Goal: Task Accomplishment & Management: Use online tool/utility

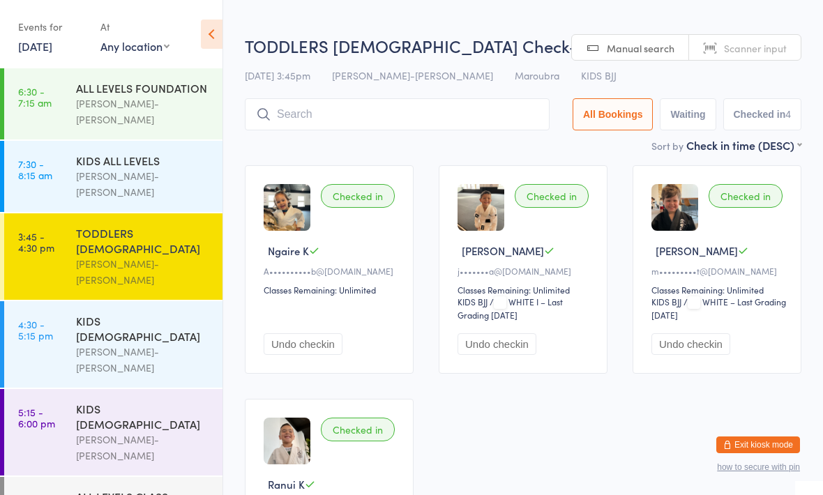
click at [384, 106] on input "search" at bounding box center [397, 114] width 305 height 32
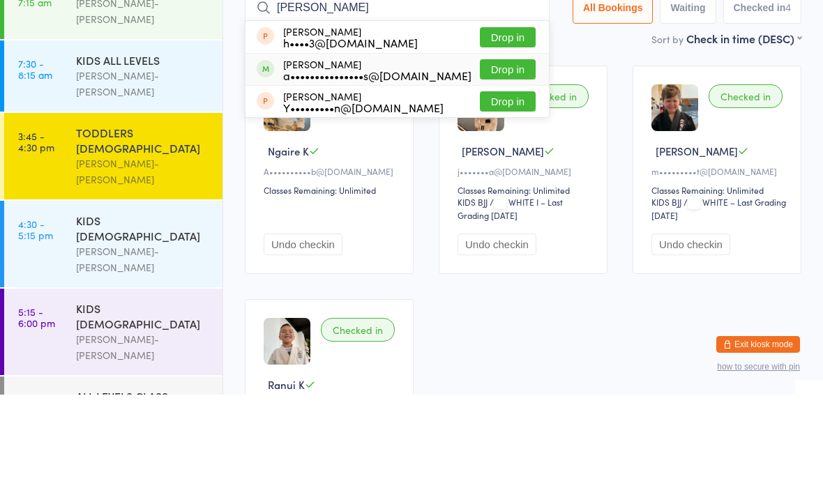
type input "Hann"
click at [381, 170] on div "a•••••••••••••••s@gmail.com" at bounding box center [377, 175] width 188 height 11
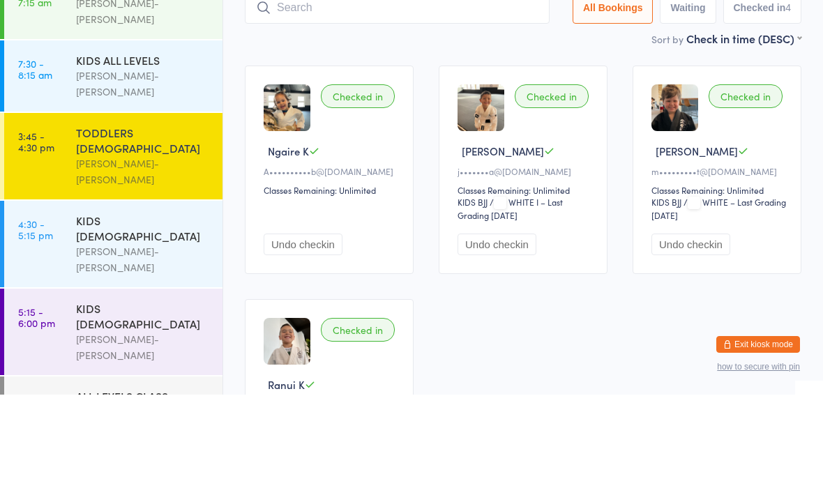
scroll to position [100, 0]
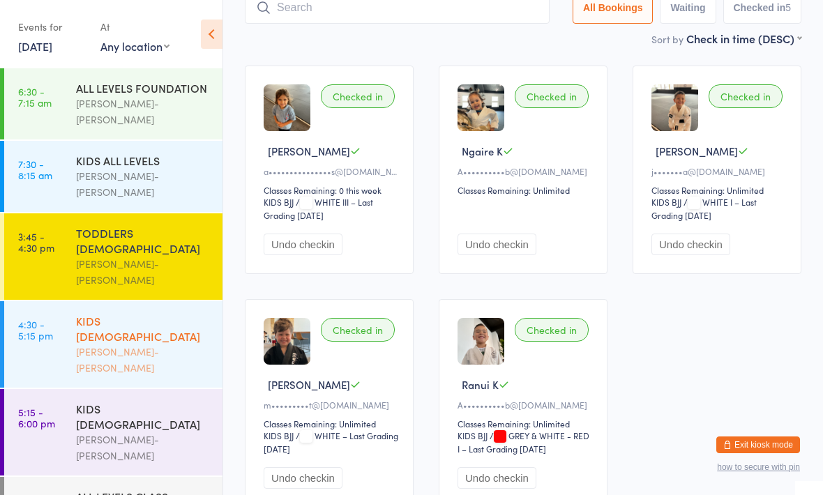
click at [167, 313] on div "KIDS 6 - 9 YO" at bounding box center [143, 328] width 135 height 31
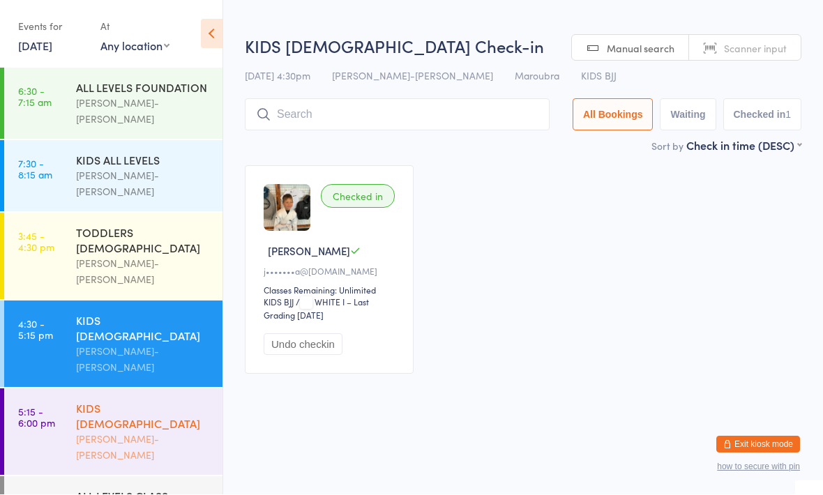
click at [170, 432] on div "[PERSON_NAME]-[PERSON_NAME]" at bounding box center [143, 448] width 135 height 32
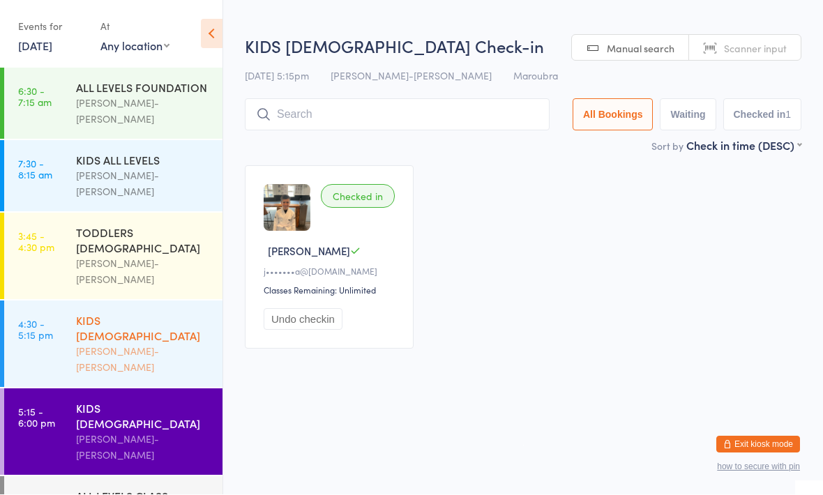
click at [169, 344] on div "[PERSON_NAME]-[PERSON_NAME]" at bounding box center [143, 360] width 135 height 32
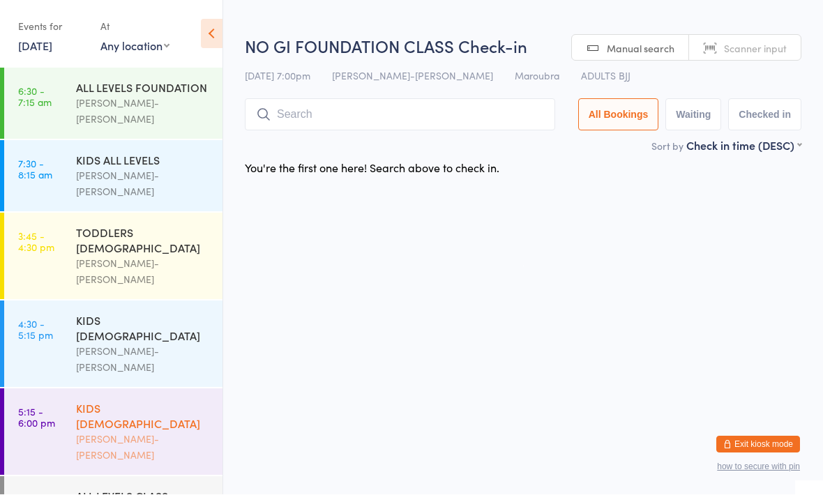
click at [99, 389] on div "KIDS 10 - 15 YO Braddah Jiu-Jitsu Maroubra" at bounding box center [149, 432] width 146 height 86
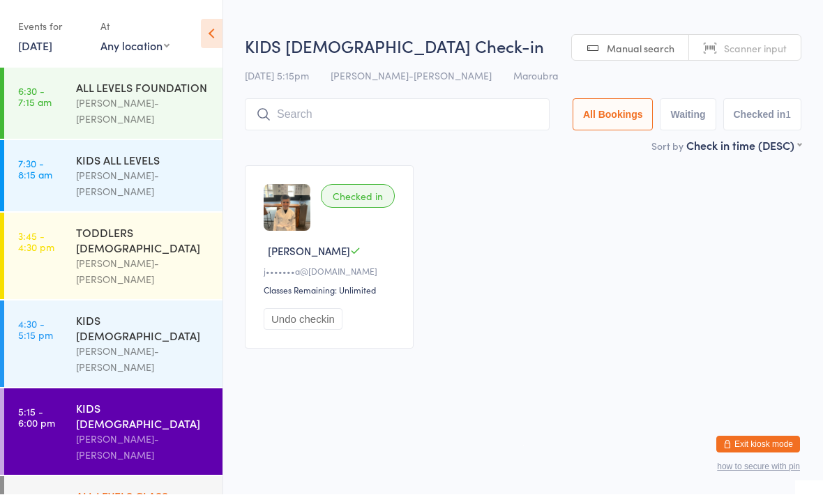
click at [103, 489] on div "ALL LEVELS CLASS" at bounding box center [143, 496] width 135 height 15
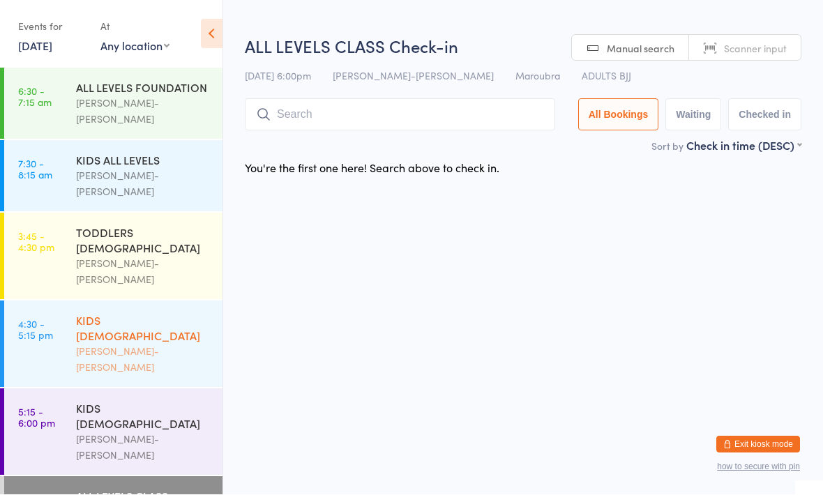
click at [98, 313] on div "KIDS 6 - 9 YO" at bounding box center [143, 328] width 135 height 31
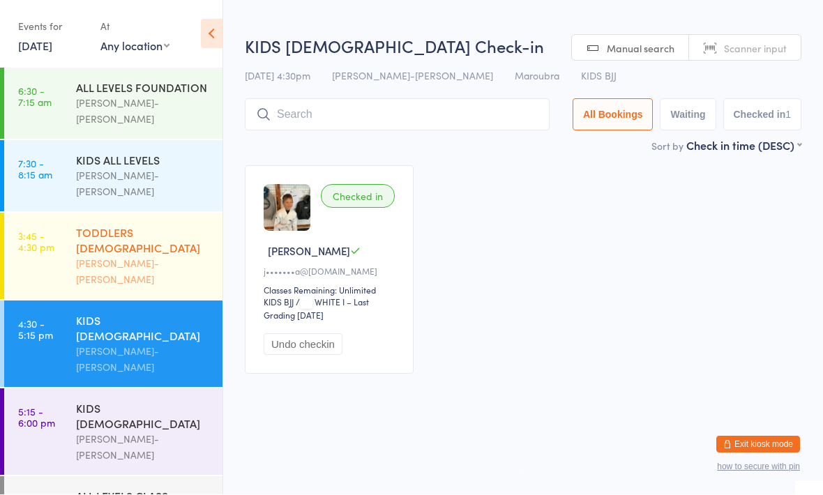
click at [86, 256] on div "[PERSON_NAME]-[PERSON_NAME]" at bounding box center [143, 272] width 135 height 32
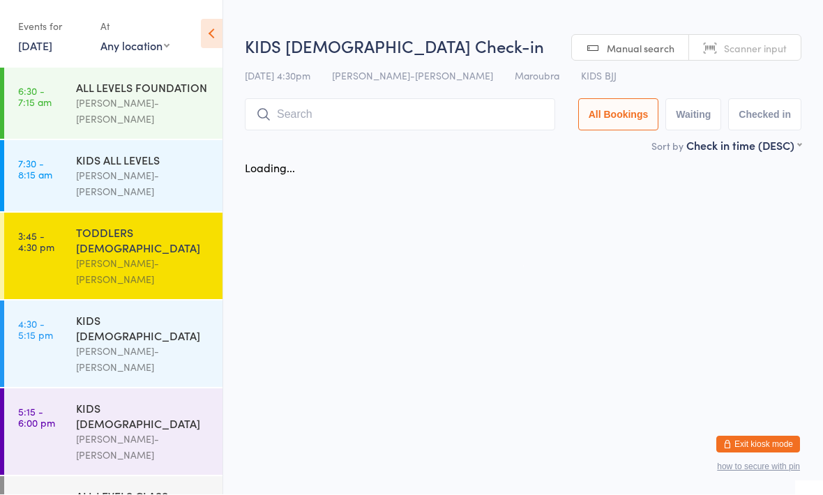
scroll to position [1, 0]
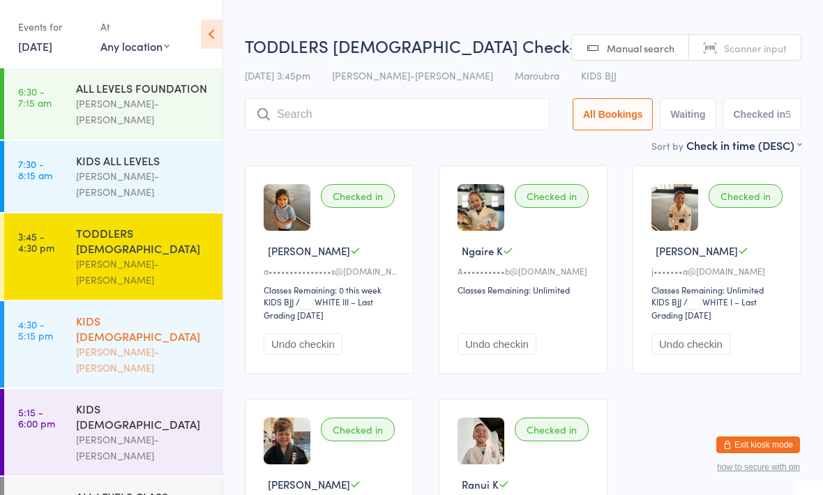
click at [98, 344] on div "[PERSON_NAME]-[PERSON_NAME]" at bounding box center [143, 360] width 135 height 32
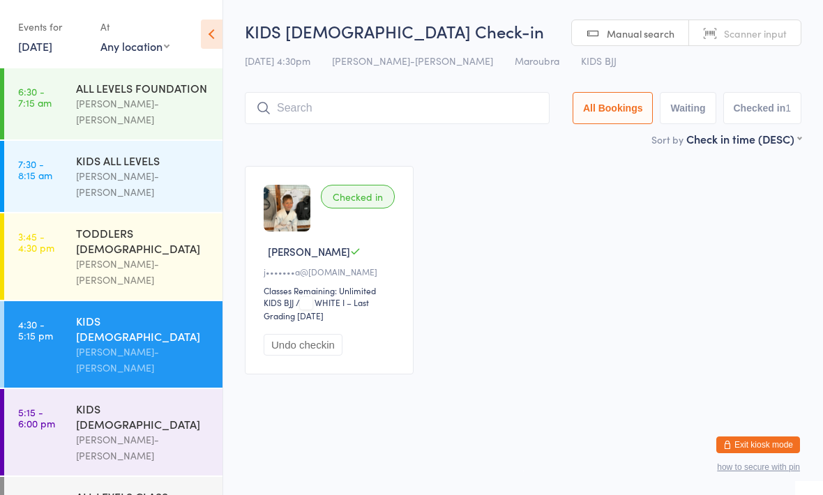
click at [161, 344] on div "[PERSON_NAME]-[PERSON_NAME]" at bounding box center [143, 360] width 135 height 32
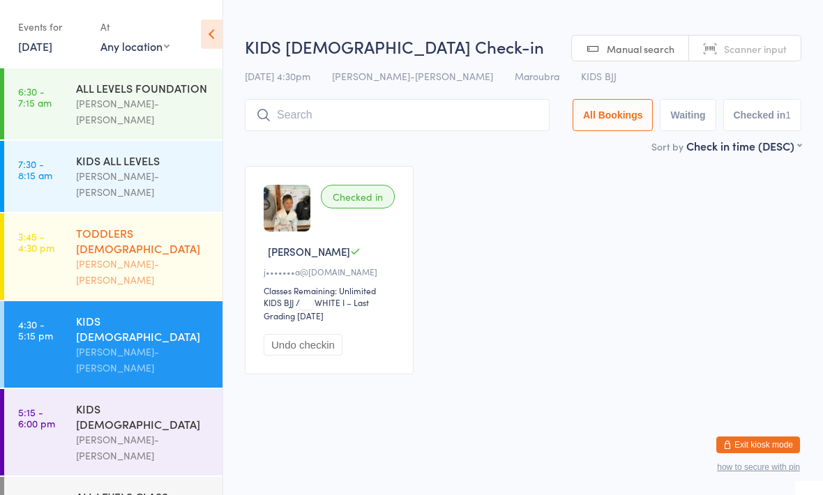
click at [176, 225] on div "TODDLERS 3 TO 5 YO" at bounding box center [143, 240] width 135 height 31
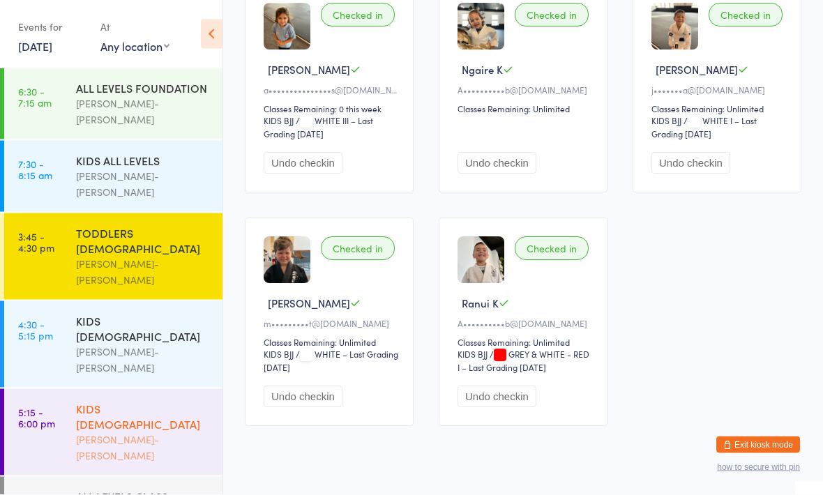
scroll to position [181, 0]
click at [149, 432] on div "[PERSON_NAME]-[PERSON_NAME]" at bounding box center [143, 448] width 135 height 32
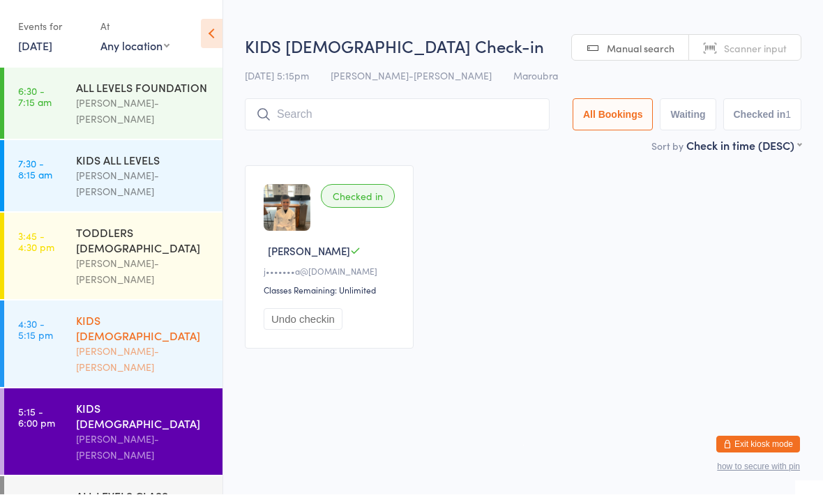
click at [168, 301] on div "KIDS 6 - 9 YO Braddah Jiu-Jitsu Maroubra" at bounding box center [149, 344] width 146 height 86
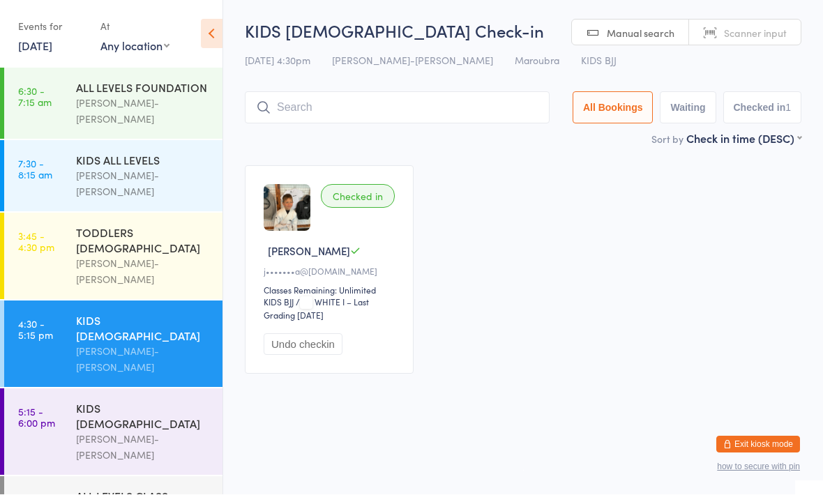
click at [364, 97] on input "search" at bounding box center [397, 108] width 305 height 32
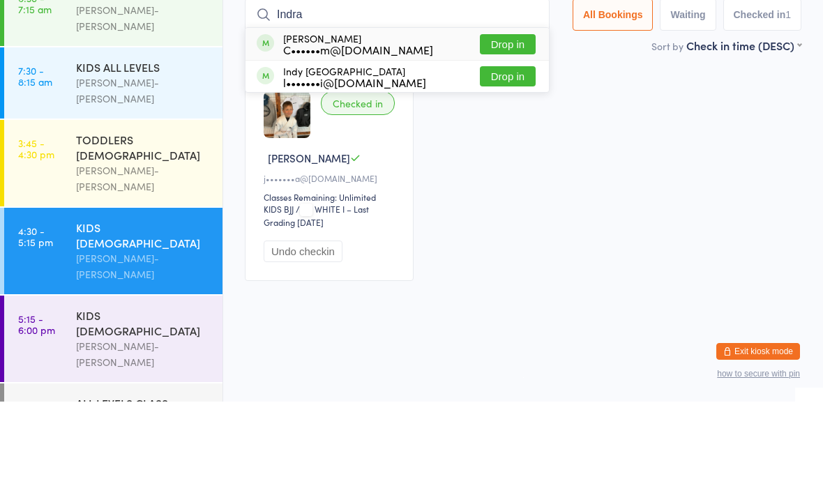
type input "Indra"
click at [379, 126] on div "Indrah Mamea C••••••m@gmail.com" at bounding box center [358, 137] width 150 height 22
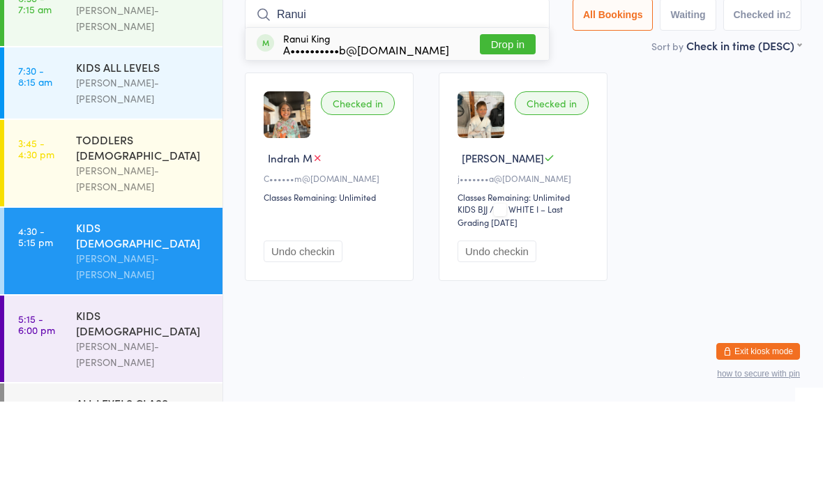
type input "Ranui"
click at [369, 137] on div "A••••••••••b@gmail.com" at bounding box center [366, 142] width 166 height 11
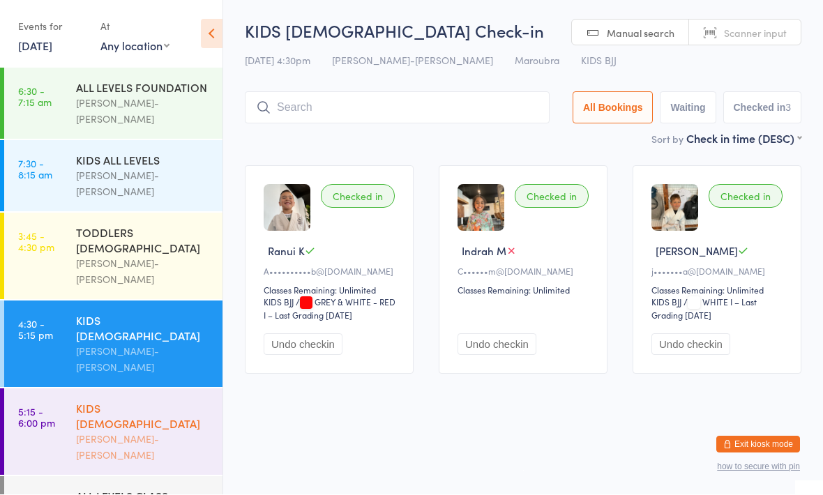
click at [160, 401] on div "KIDS 10 - 15 YO" at bounding box center [143, 416] width 135 height 31
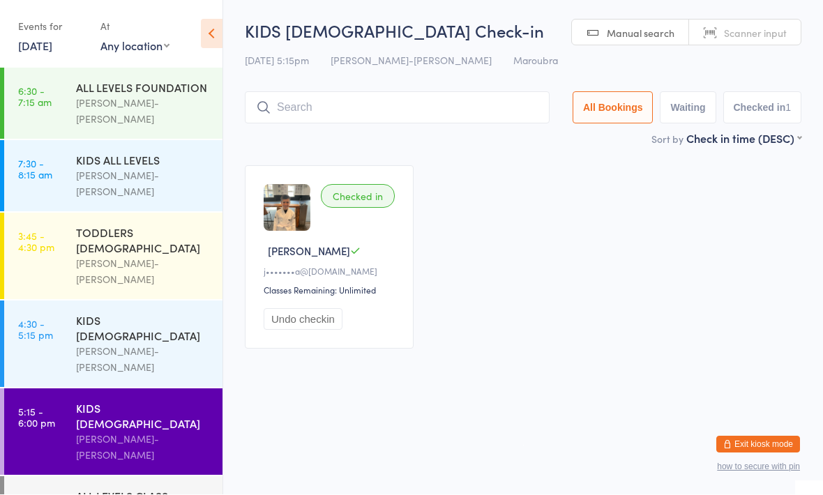
click at [440, 94] on input "search" at bounding box center [397, 108] width 305 height 32
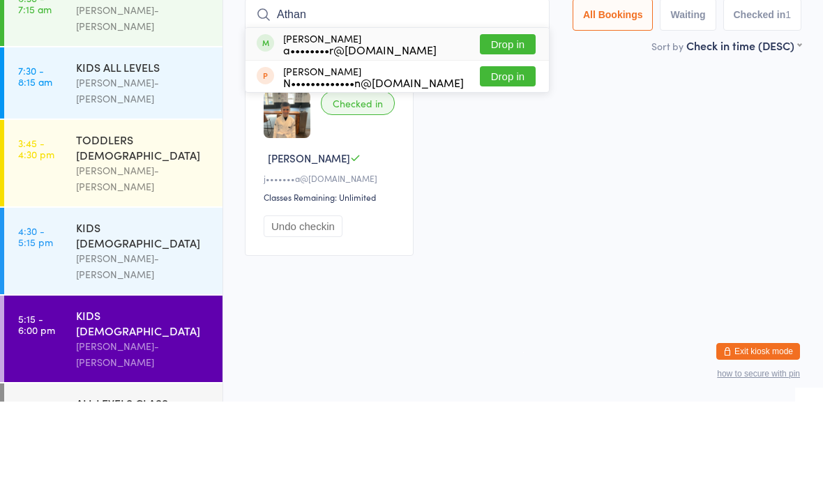
type input "Athan"
click at [504, 128] on button "Drop in" at bounding box center [508, 138] width 56 height 20
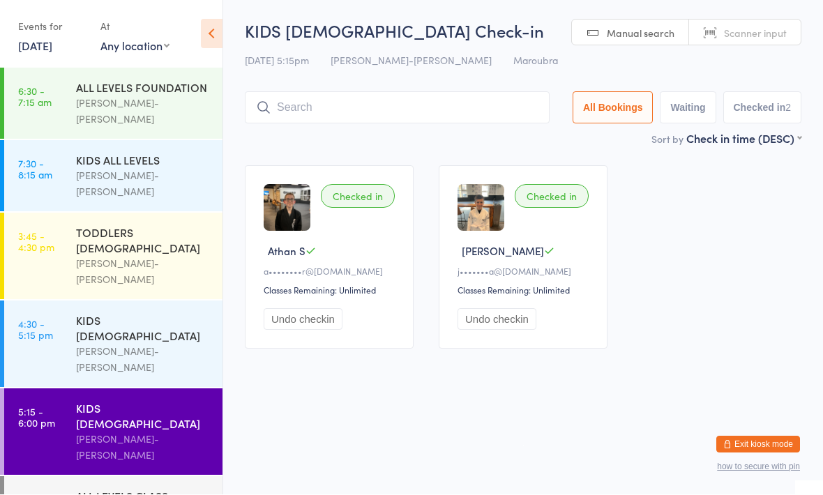
click at [175, 432] on div "[PERSON_NAME]-[PERSON_NAME]" at bounding box center [143, 448] width 135 height 32
click at [436, 112] on input "search" at bounding box center [397, 108] width 305 height 32
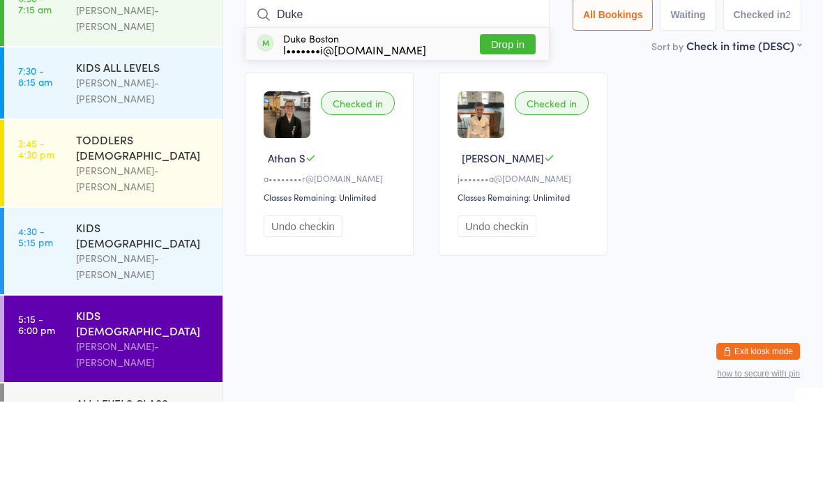
type input "Duke"
click at [402, 121] on div "Duke Boston l•••••••i@hotmail.com Drop in" at bounding box center [396, 137] width 303 height 32
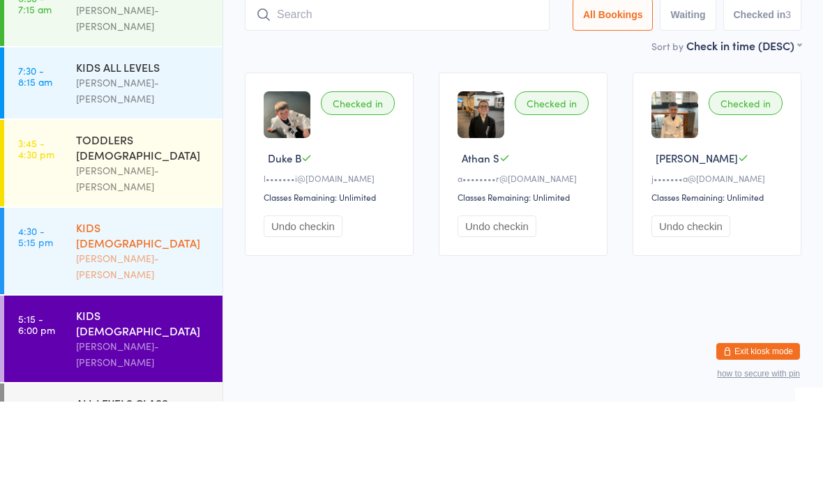
click at [149, 313] on div "KIDS 6 - 9 YO" at bounding box center [143, 328] width 135 height 31
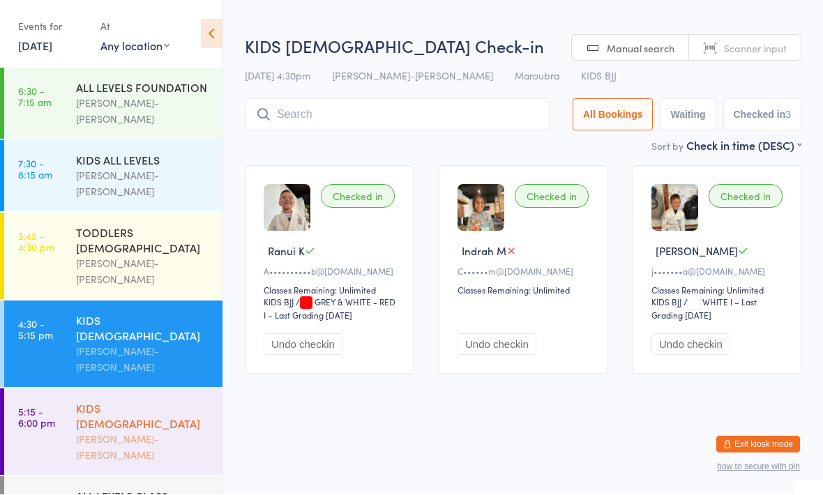
click at [160, 389] on div "KIDS 10 - 15 YO Braddah Jiu-Jitsu Maroubra" at bounding box center [149, 432] width 146 height 86
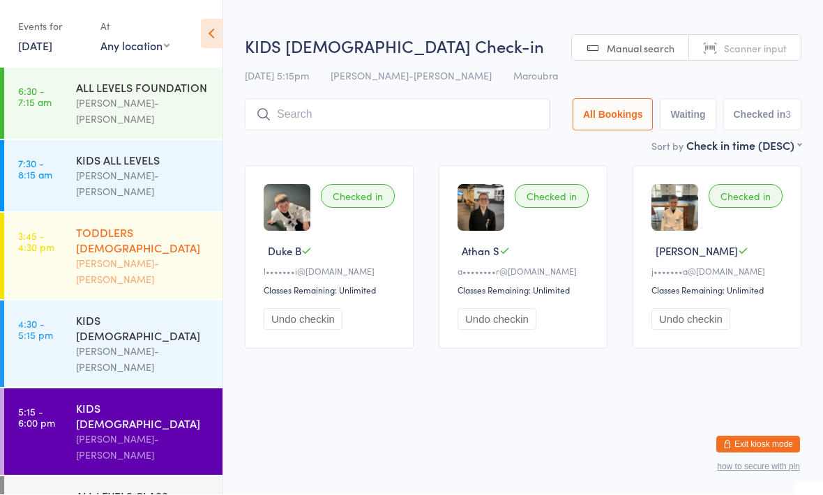
click at [187, 256] on div "[PERSON_NAME]-[PERSON_NAME]" at bounding box center [143, 272] width 135 height 32
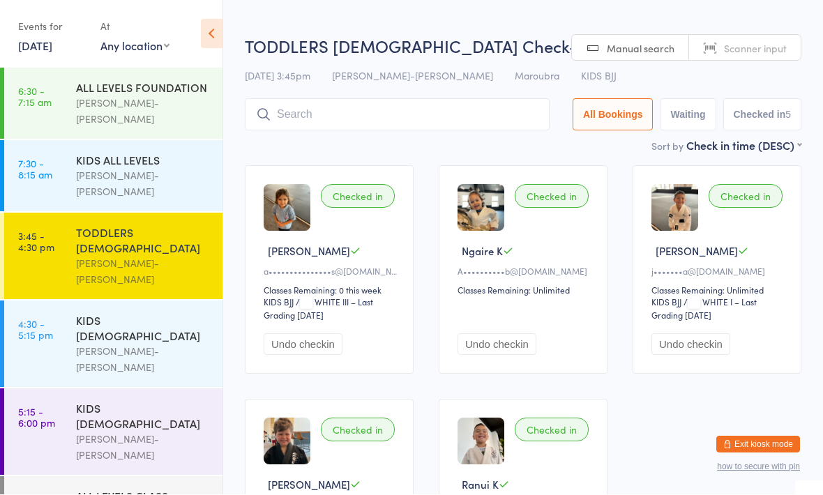
scroll to position [1, 0]
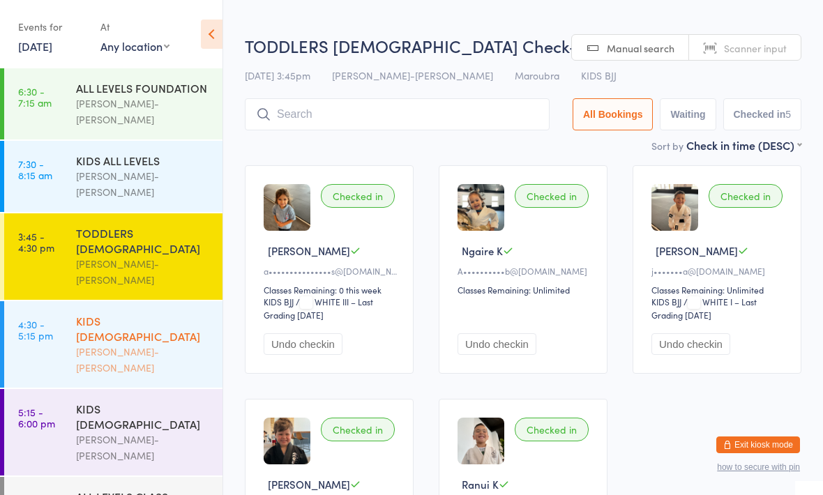
click at [146, 313] on div "KIDS 6 - 9 YO" at bounding box center [143, 328] width 135 height 31
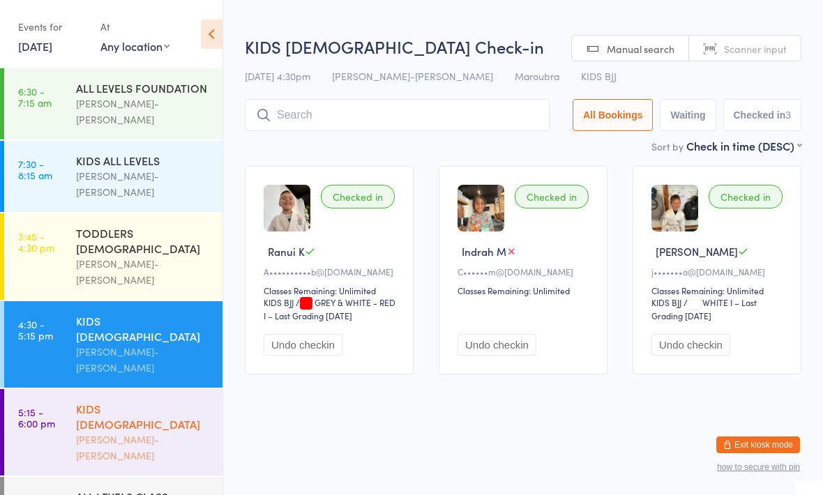
click at [154, 432] on div "[PERSON_NAME]-[PERSON_NAME]" at bounding box center [143, 448] width 135 height 32
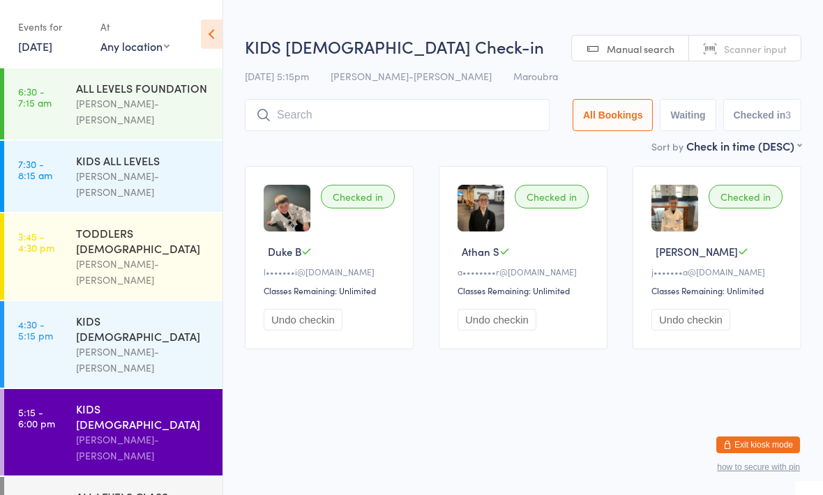
click at [474, 109] on input "search" at bounding box center [397, 115] width 305 height 32
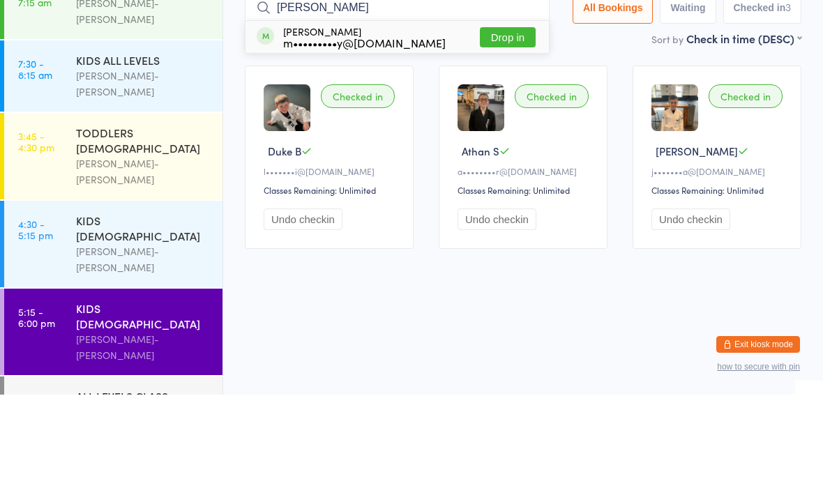
type input "Dylan"
click at [501, 128] on button "Drop in" at bounding box center [508, 138] width 56 height 20
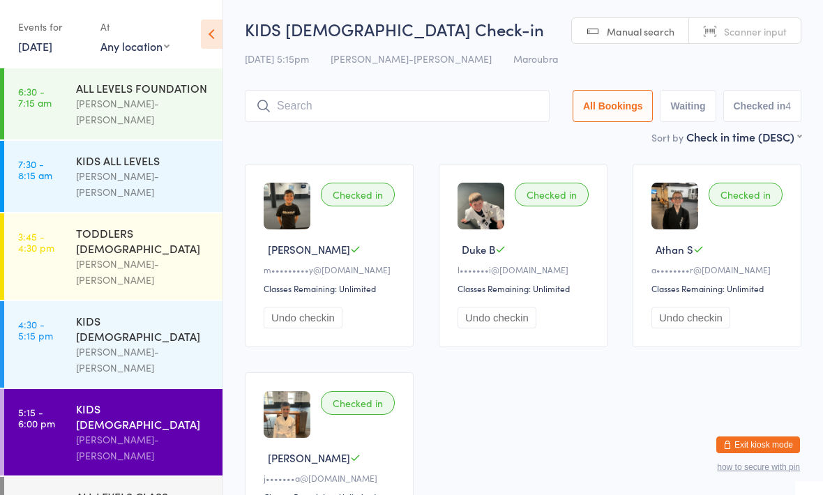
scroll to position [1, 0]
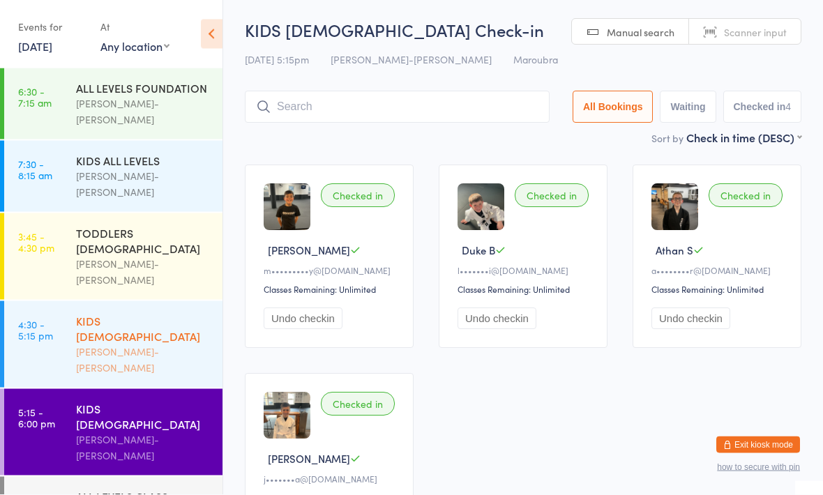
click at [149, 301] on div "KIDS 6 - 9 YO Braddah Jiu-Jitsu Maroubra" at bounding box center [149, 344] width 146 height 86
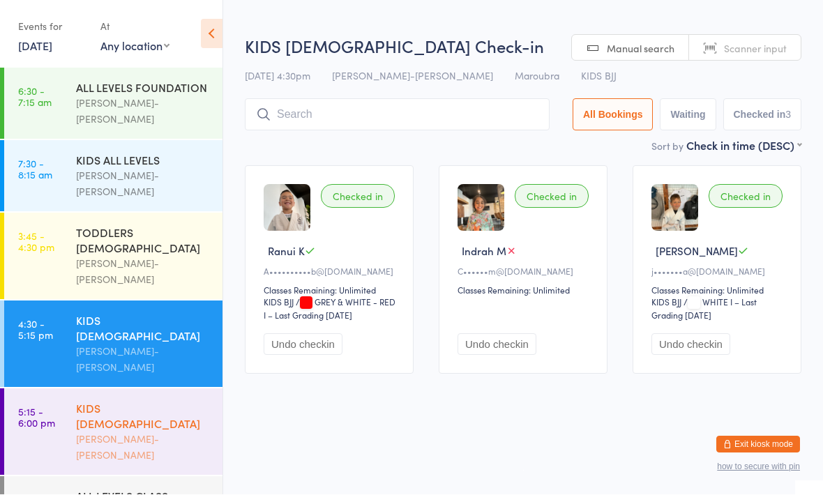
click at [138, 389] on div "KIDS 10 - 15 YO Braddah Jiu-Jitsu Maroubra" at bounding box center [149, 432] width 146 height 86
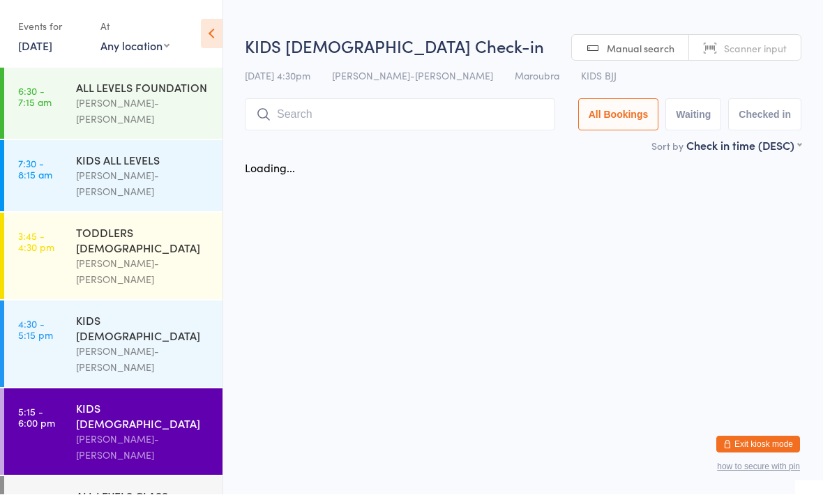
scroll to position [1, 0]
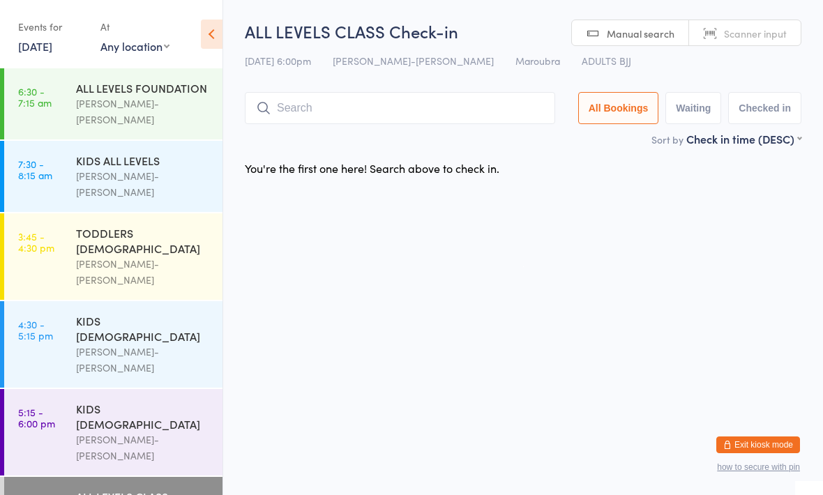
click at [275, 118] on input "search" at bounding box center [400, 108] width 310 height 32
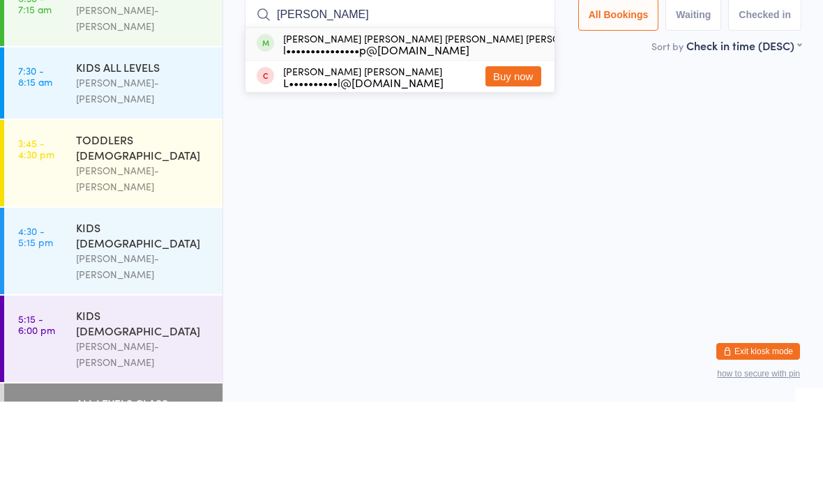
type input "Luiz g"
click at [604, 128] on button "Drop in" at bounding box center [632, 138] width 56 height 20
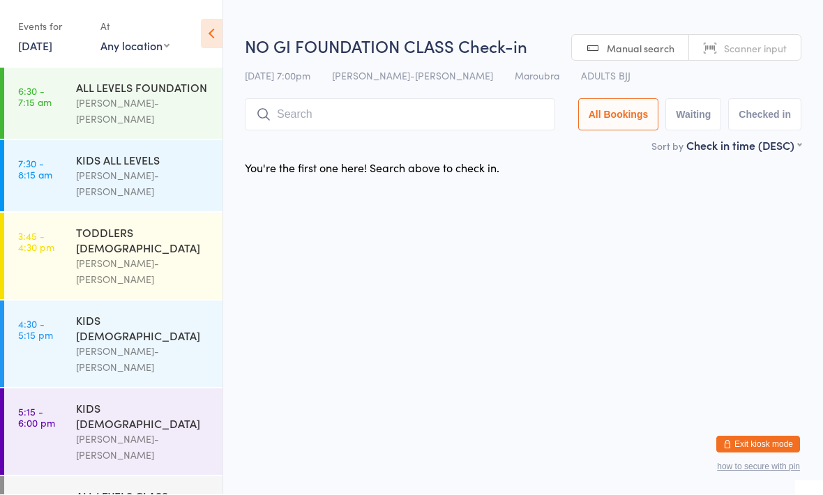
click at [323, 101] on input "search" at bounding box center [400, 115] width 310 height 32
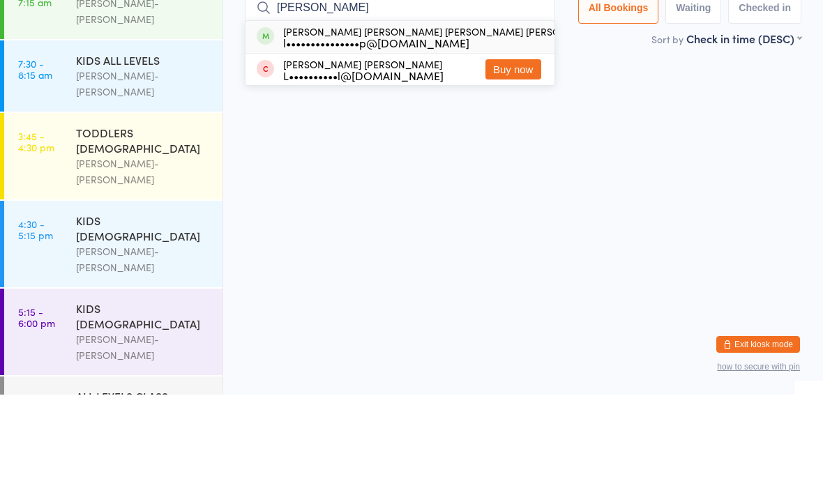
type input "Luiz g"
click at [324, 137] on div "l•••••••••••••••p@hotmail.com" at bounding box center [443, 142] width 321 height 11
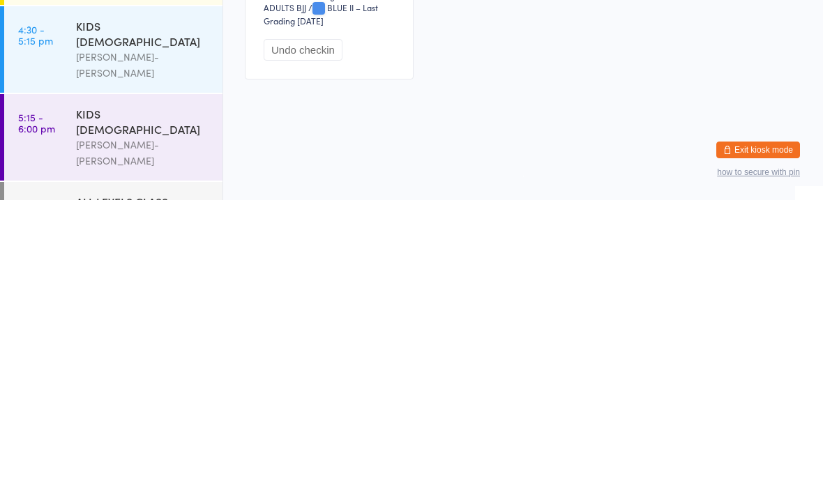
click at [325, 160] on html "You have now entered Kiosk Mode. Members will be able to check themselves in us…" at bounding box center [411, 247] width 823 height 495
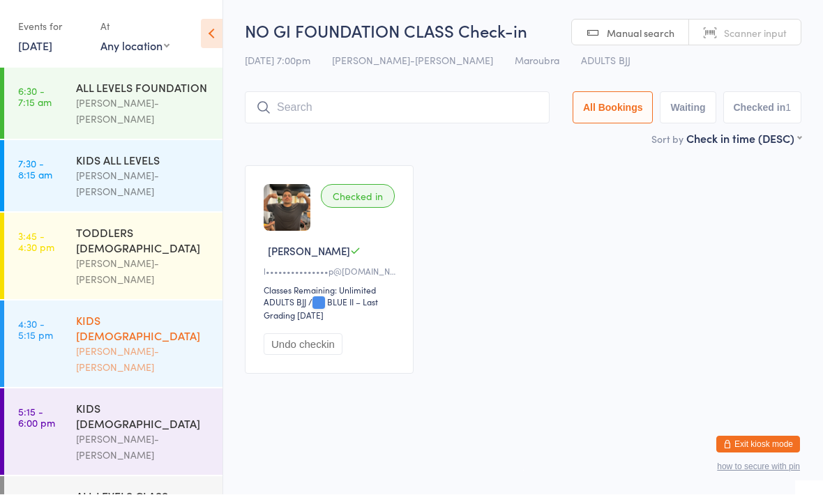
click at [106, 313] on div "KIDS 6 - 9 YO" at bounding box center [143, 328] width 135 height 31
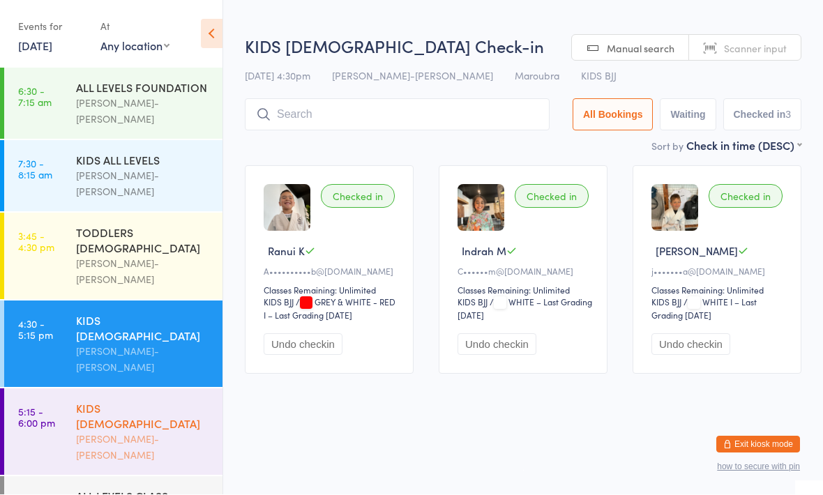
click at [101, 401] on div "KIDS 10 - 15 YO" at bounding box center [143, 416] width 135 height 31
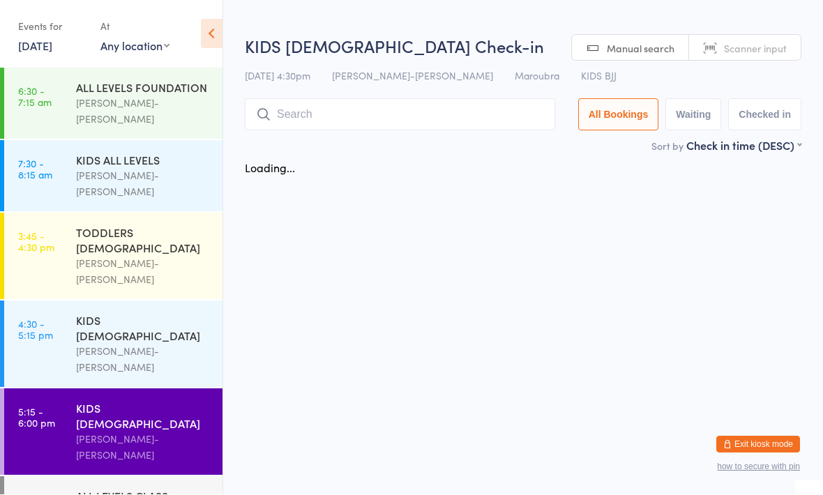
scroll to position [1, 0]
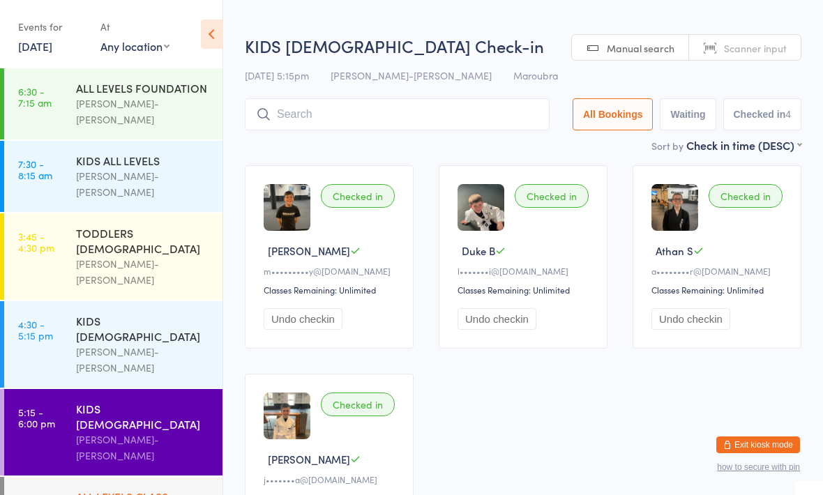
click at [99, 489] on div "ALL LEVELS CLASS" at bounding box center [143, 496] width 135 height 15
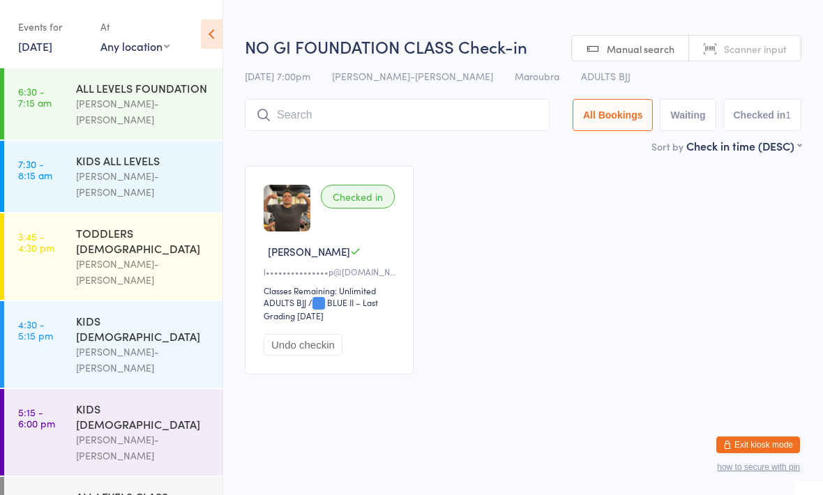
click at [328, 114] on input "search" at bounding box center [397, 115] width 305 height 32
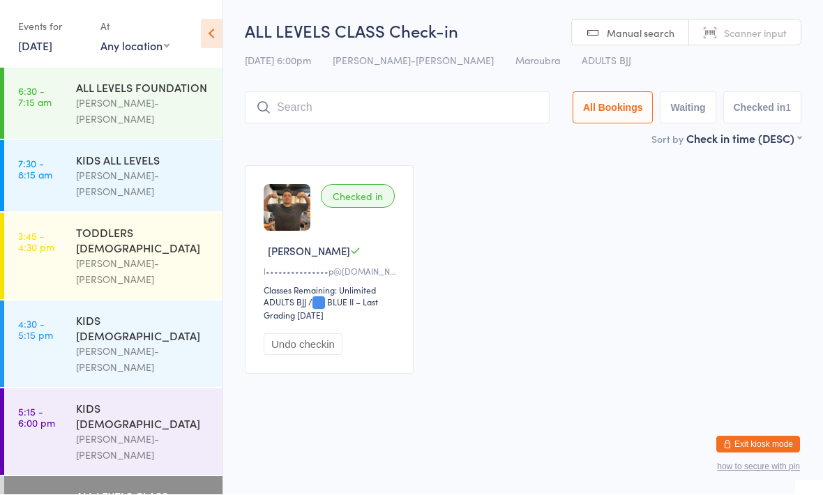
click at [381, 89] on div "ALL LEVELS CLASS Check-in 14 Oct 6:00pm Braddah Jiu-Jitsu Maroubra Maroubra ADU…" at bounding box center [523, 76] width 557 height 112
click at [452, 102] on input "search" at bounding box center [397, 108] width 305 height 32
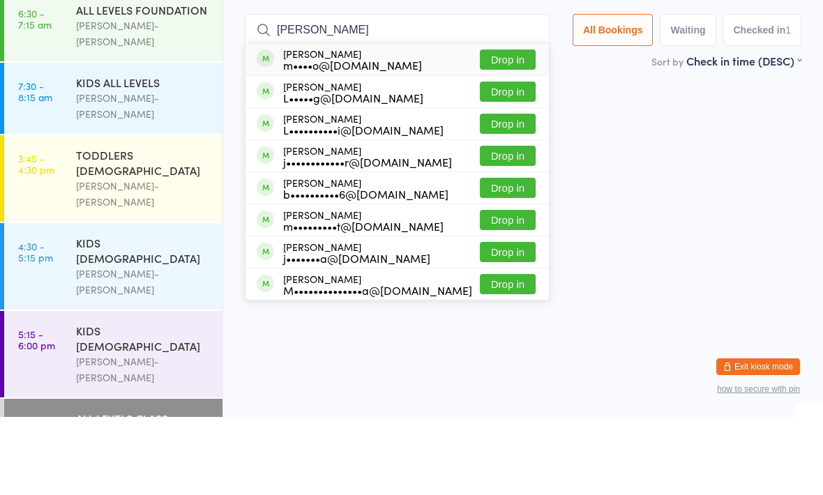
type input "Lucas Maximo"
click at [504, 128] on button "Drop in" at bounding box center [508, 138] width 56 height 20
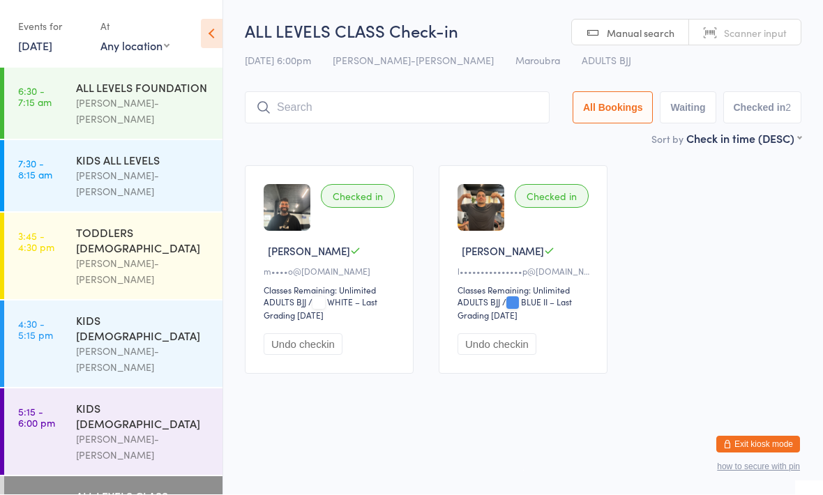
click at [377, 87] on div "ALL LEVELS CLASS Check-in 14 Oct 6:00pm Braddah Jiu-Jitsu Maroubra Maroubra ADU…" at bounding box center [523, 76] width 557 height 112
click at [360, 93] on input "search" at bounding box center [397, 108] width 305 height 32
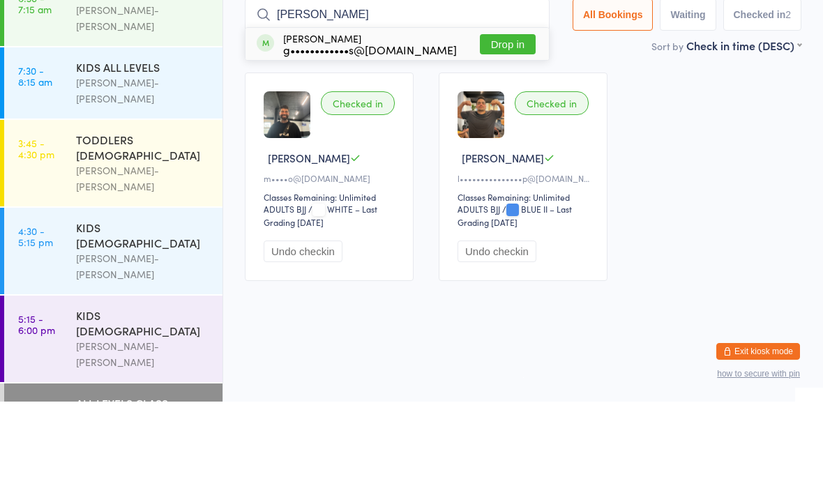
type input "Greg"
click at [316, 126] on div "Greg Angelus g••••••••••••s@gmail.com" at bounding box center [370, 137] width 174 height 22
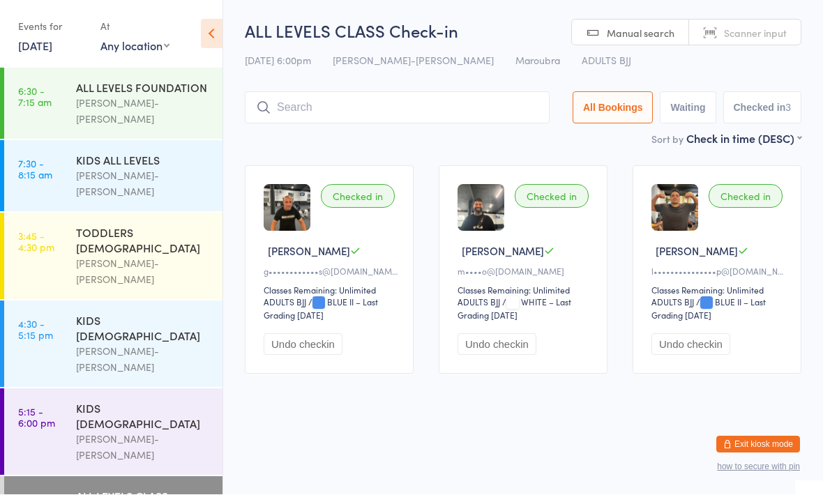
click at [396, 121] on input "search" at bounding box center [397, 108] width 305 height 32
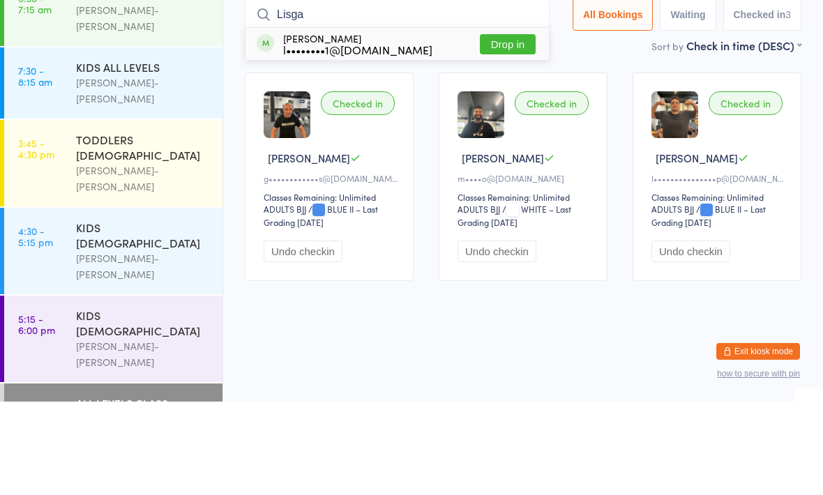
type input "Lisga"
click at [494, 128] on button "Drop in" at bounding box center [508, 138] width 56 height 20
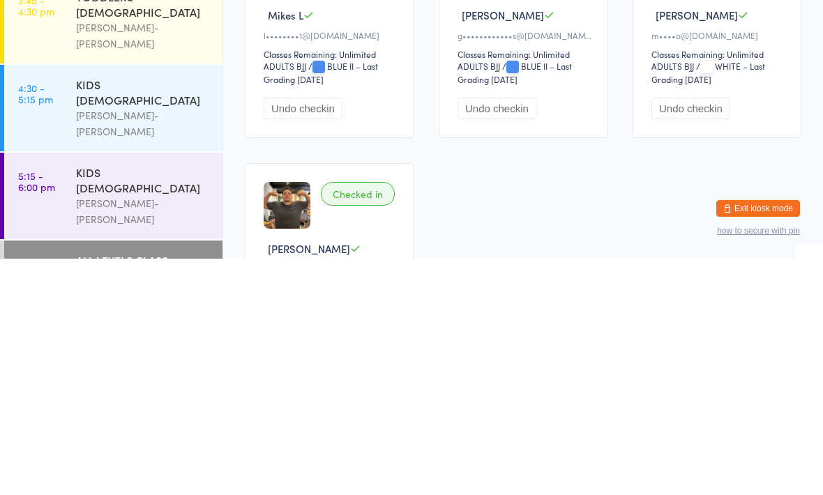
click at [143, 489] on div "ALL LEVELS CLASS" at bounding box center [143, 496] width 135 height 15
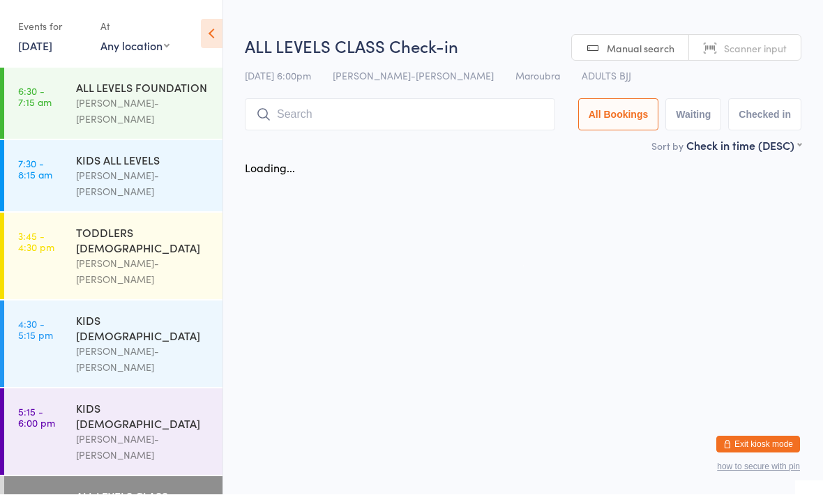
scroll to position [1, 0]
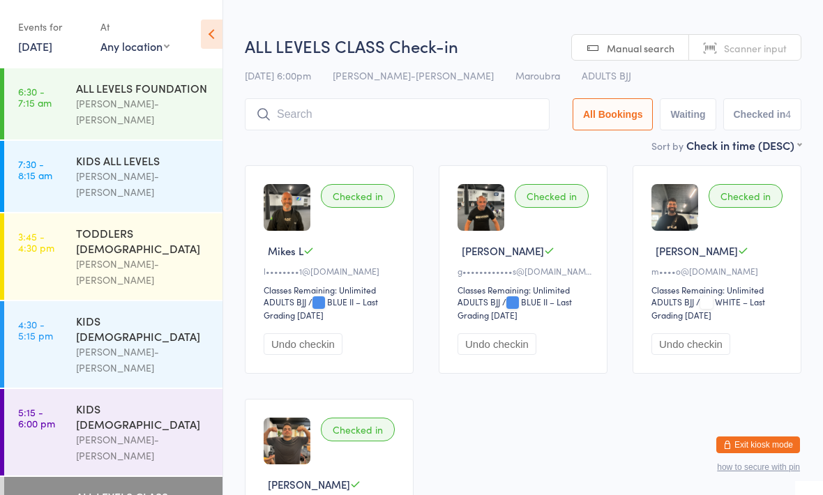
click at [339, 114] on input "search" at bounding box center [397, 114] width 305 height 32
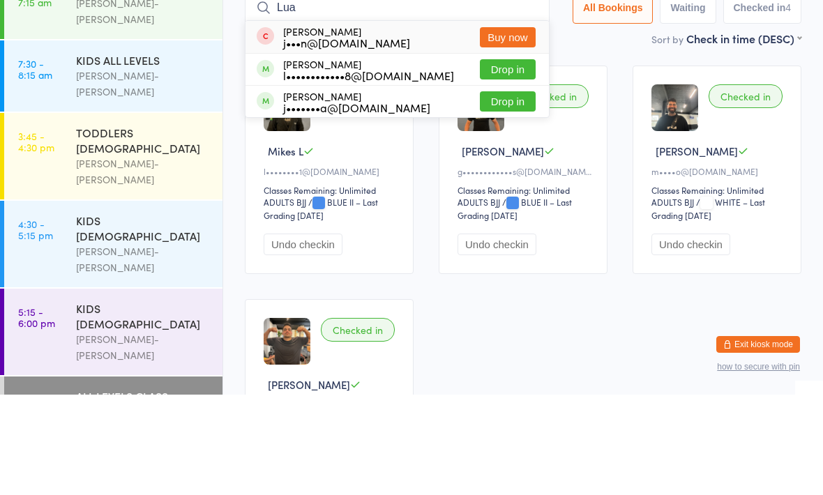
type input "Lua"
click at [497, 160] on button "Drop in" at bounding box center [508, 170] width 56 height 20
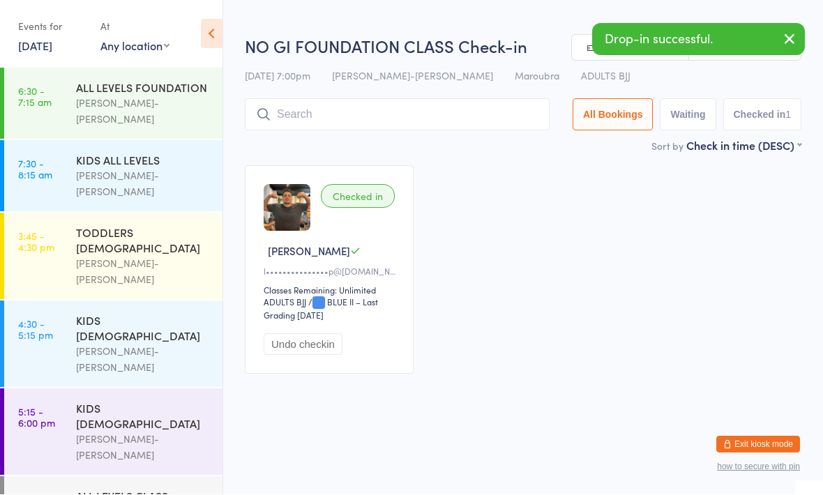
click at [413, 109] on input "search" at bounding box center [397, 115] width 305 height 32
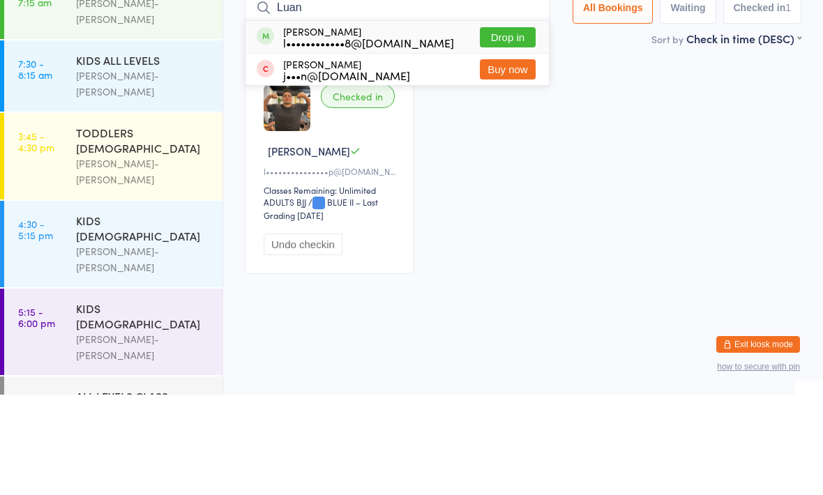
type input "Luan"
click at [497, 128] on button "Drop in" at bounding box center [508, 138] width 56 height 20
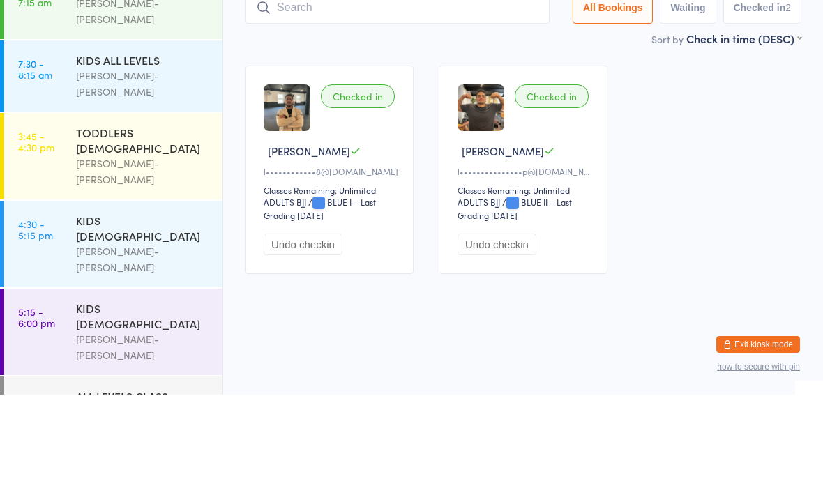
click at [679, 153] on div "Checked in Luan S l••••••••••••8@gmail.com Classes Remaining: Unlimited ADULTS …" at bounding box center [523, 270] width 582 height 234
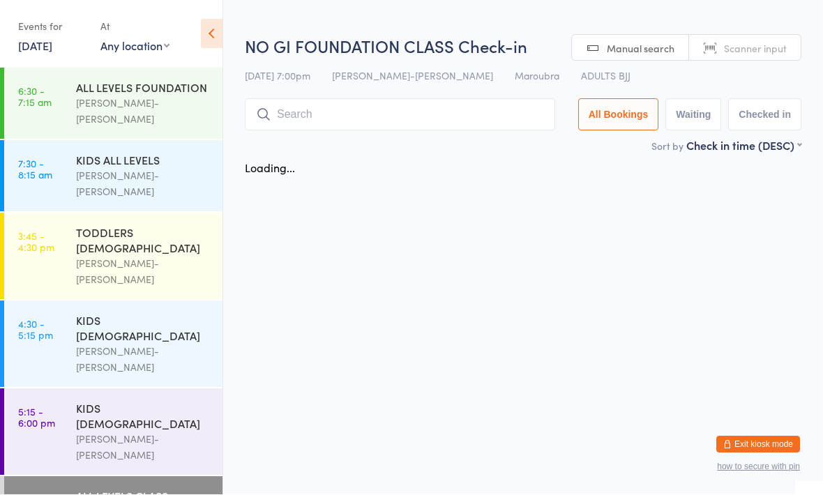
scroll to position [1, 0]
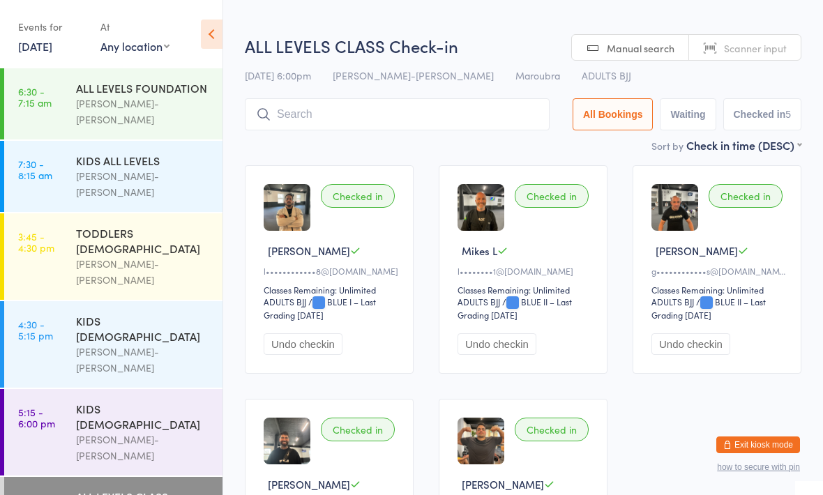
click at [255, 6] on html "You have now entered Kiosk Mode. Members will be able to check themselves in us…" at bounding box center [411, 246] width 823 height 495
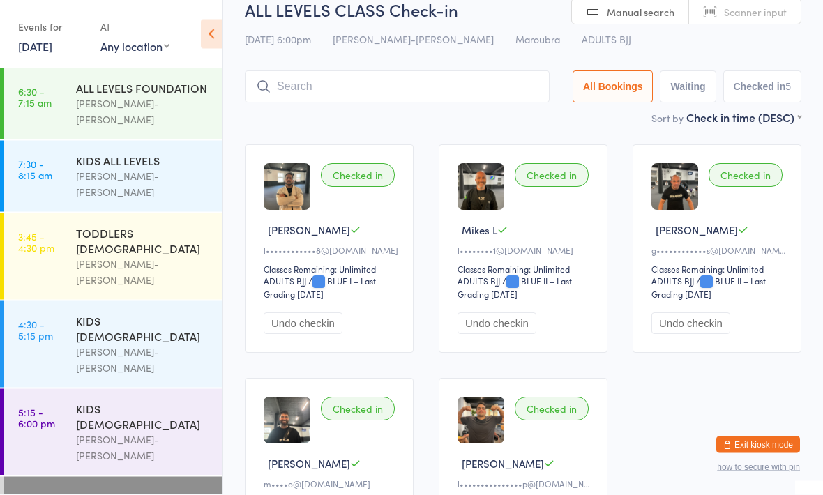
scroll to position [0, 0]
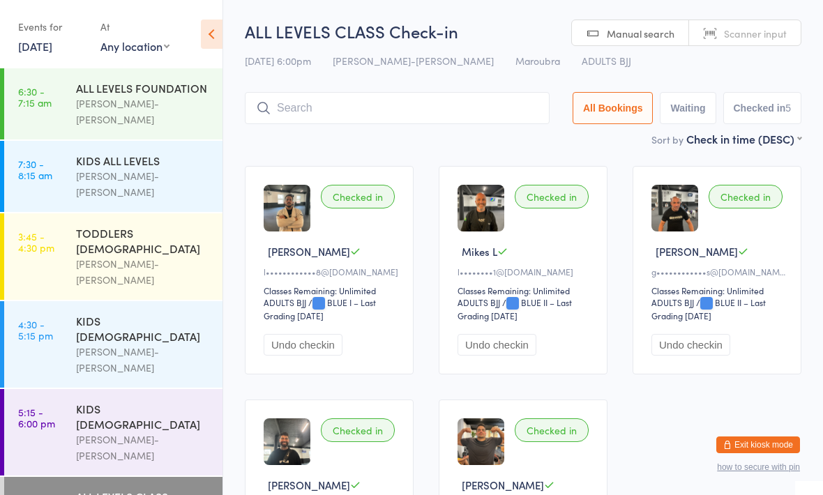
click at [428, 102] on input "search" at bounding box center [397, 108] width 305 height 32
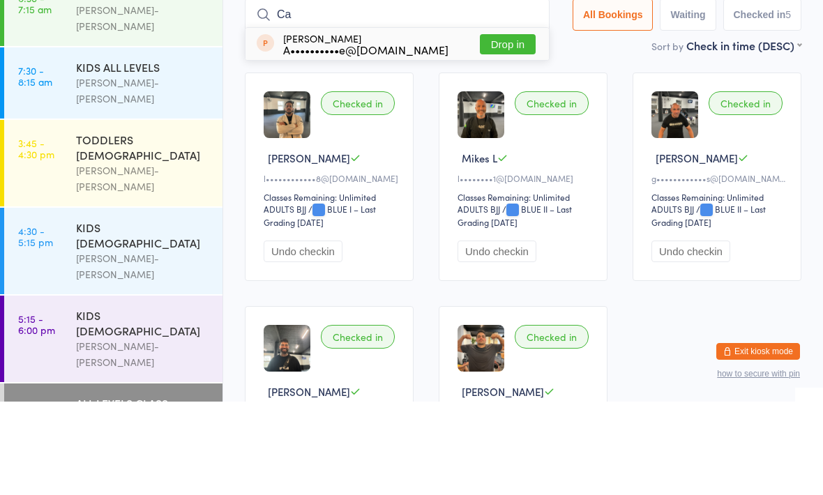
type input "C"
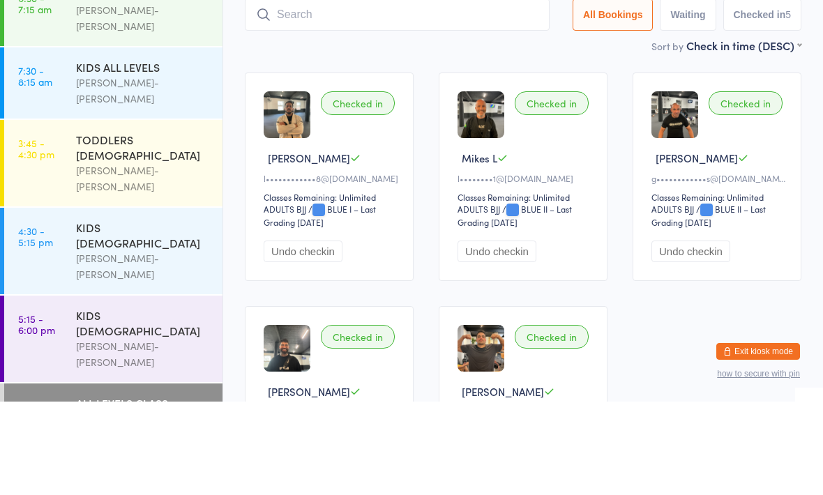
type input "C"
click at [598, 131] on div "Sort by Check in time (DESC) First name (ASC) First name (DESC) Last name (ASC)…" at bounding box center [523, 138] width 557 height 15
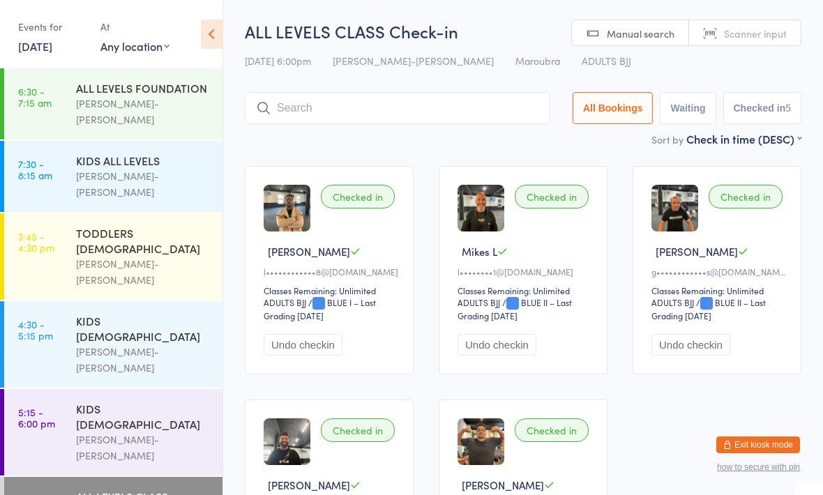
click at [370, 103] on input "search" at bounding box center [397, 108] width 305 height 32
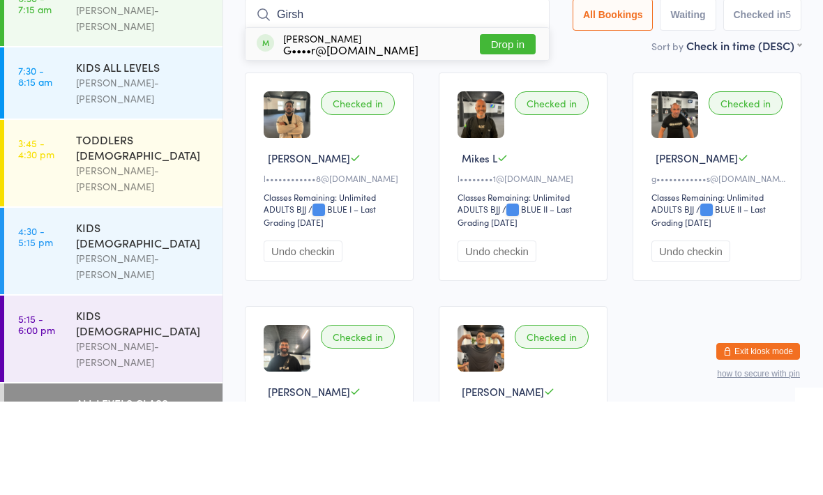
type input "Girsh"
click at [369, 137] on div "G••••r@gmail.com" at bounding box center [350, 142] width 135 height 11
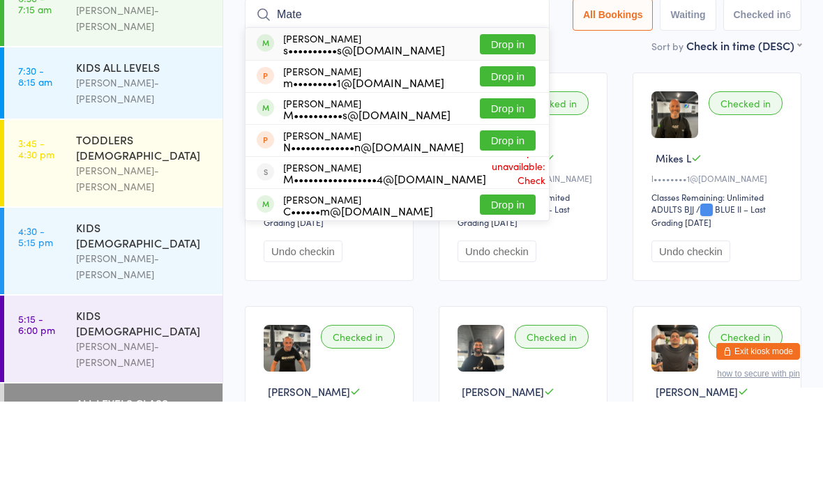
type input "Mate"
click at [501, 128] on button "Drop in" at bounding box center [508, 138] width 56 height 20
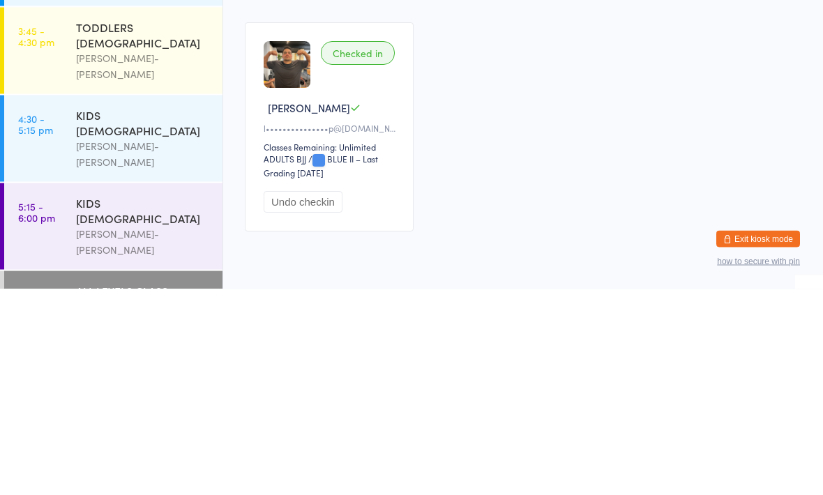
scroll to position [464, 0]
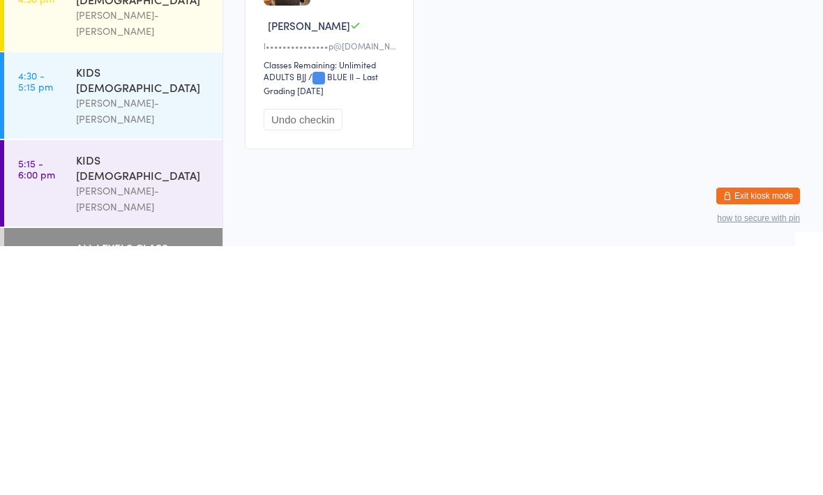
click at [638, 127] on div "Checked in Mateus V s••••••••••s@gmail.com Classes Remaining: Unlimited ADULTS …" at bounding box center [523, 59] width 582 height 703
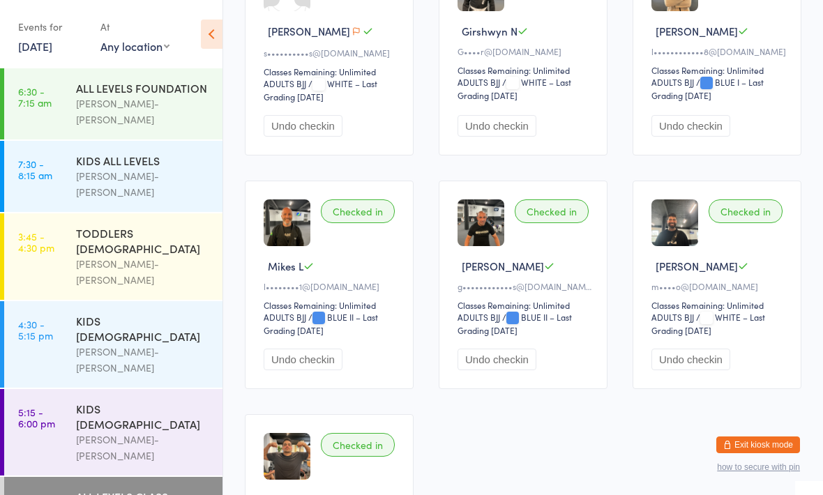
scroll to position [0, 0]
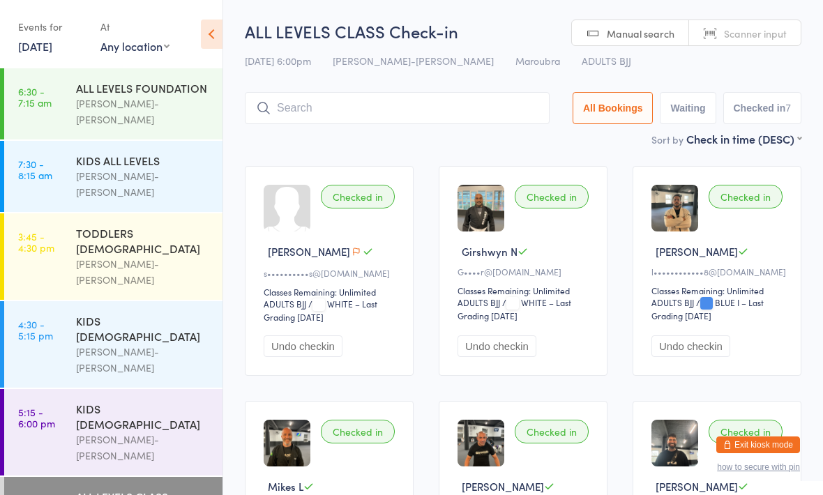
click at [324, 115] on input "search" at bounding box center [397, 108] width 305 height 32
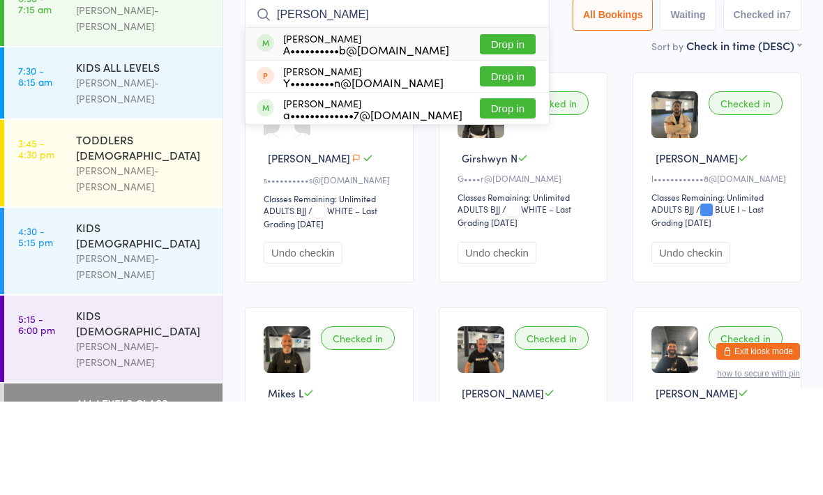
type input "Anna"
click at [506, 128] on button "Drop in" at bounding box center [508, 138] width 56 height 20
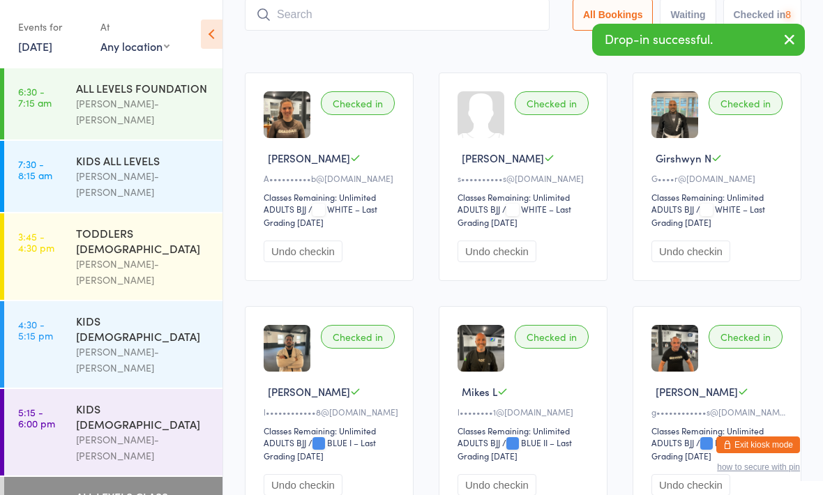
click at [363, 27] on input "search" at bounding box center [397, 15] width 305 height 32
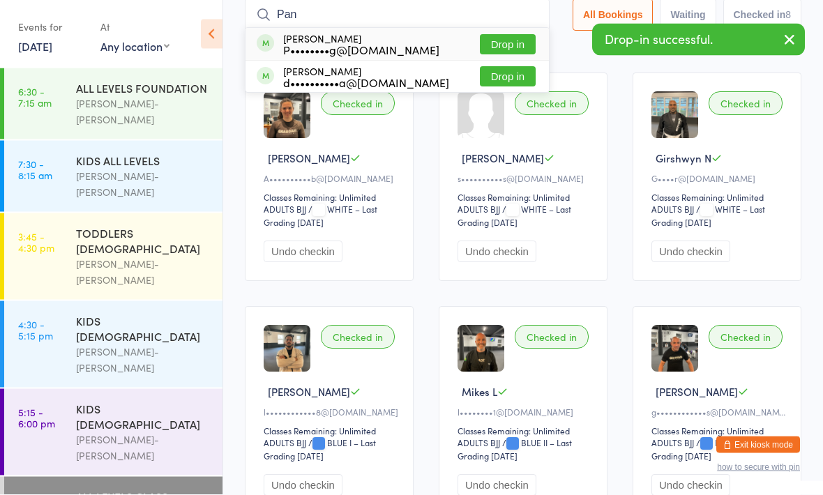
type input "Pan"
click at [507, 42] on button "Drop in" at bounding box center [508, 45] width 56 height 20
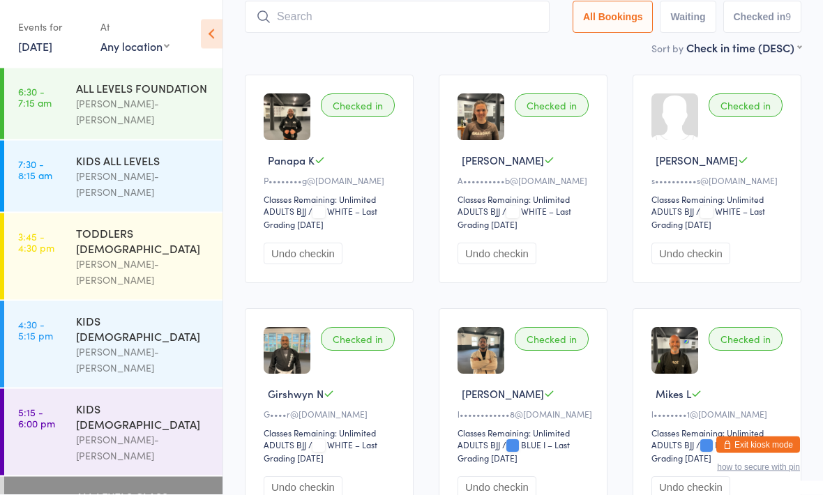
scroll to position [45, 0]
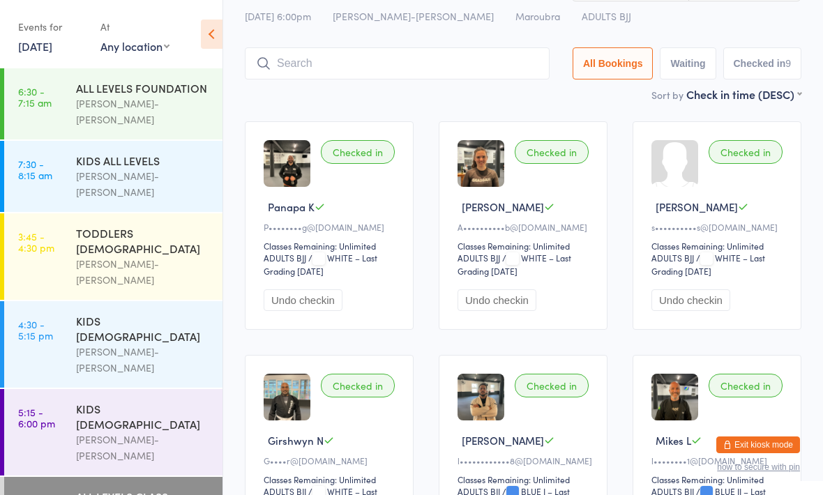
click at [375, 64] on input "search" at bounding box center [397, 63] width 305 height 32
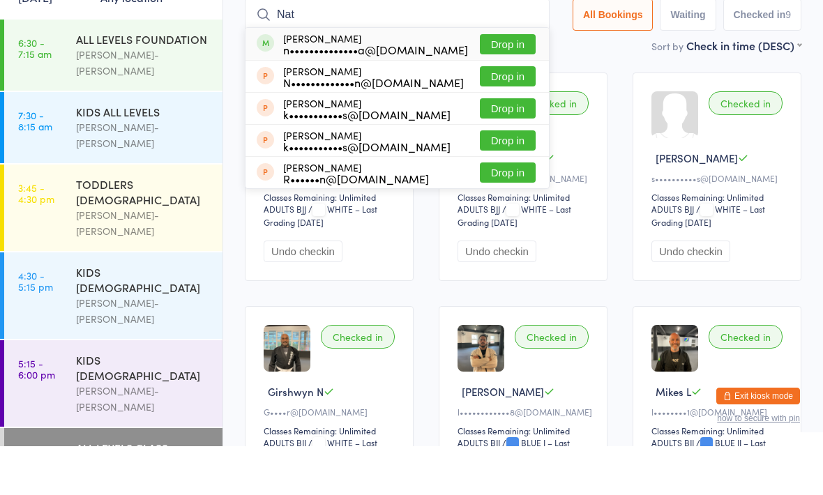
type input "Nat"
click at [494, 83] on button "Drop in" at bounding box center [508, 93] width 56 height 20
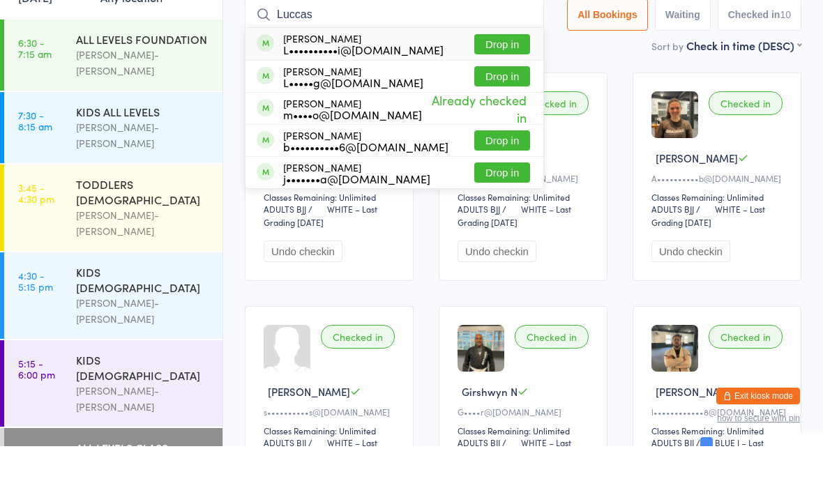
type input "Luccas"
click at [485, 83] on button "Drop in" at bounding box center [502, 93] width 56 height 20
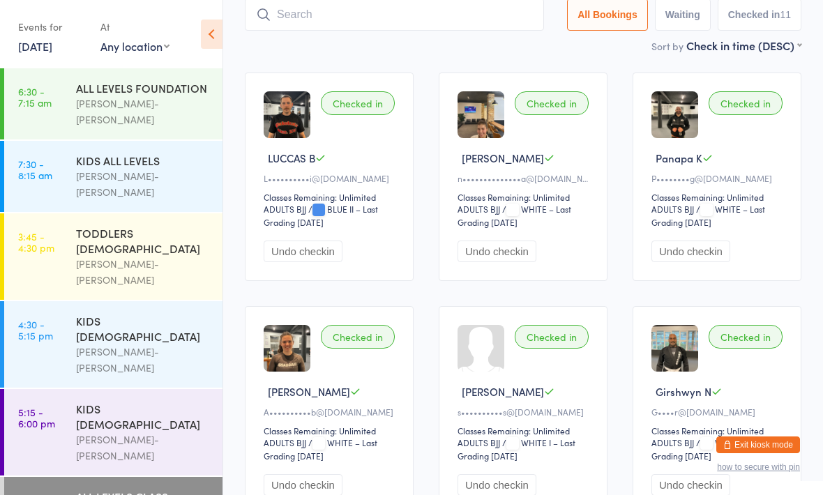
click at [144, 489] on div "ALL LEVELS CLASS" at bounding box center [143, 496] width 135 height 15
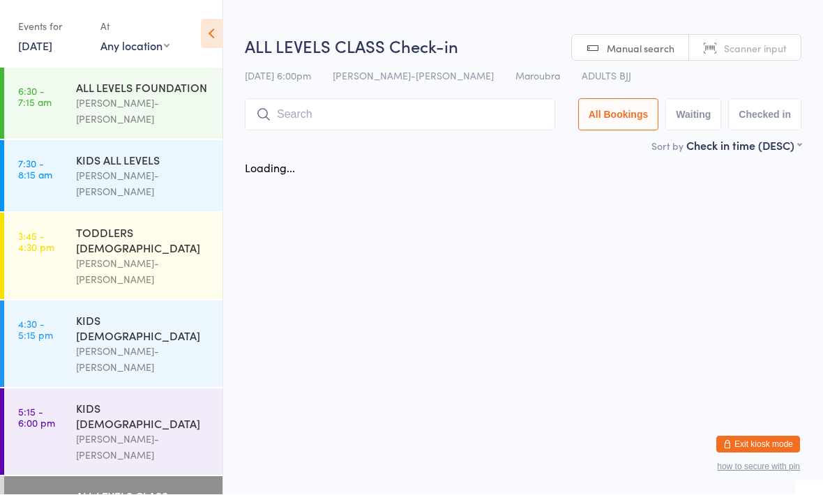
scroll to position [1, 0]
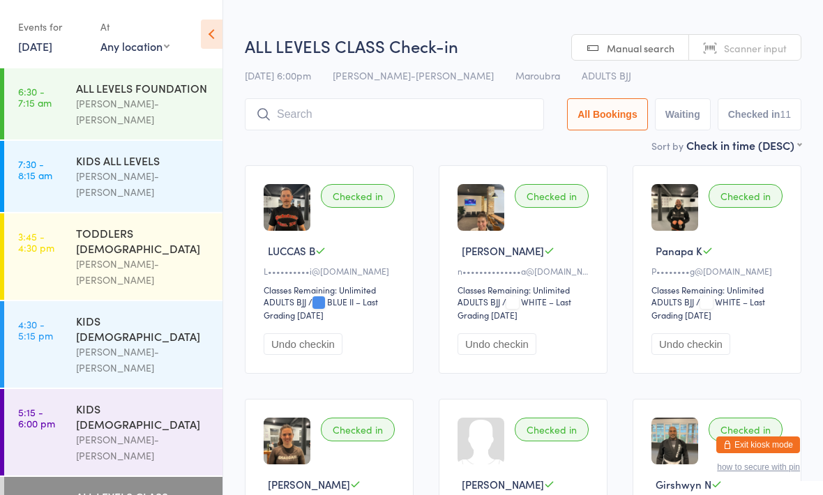
click at [385, 114] on input "search" at bounding box center [394, 114] width 299 height 32
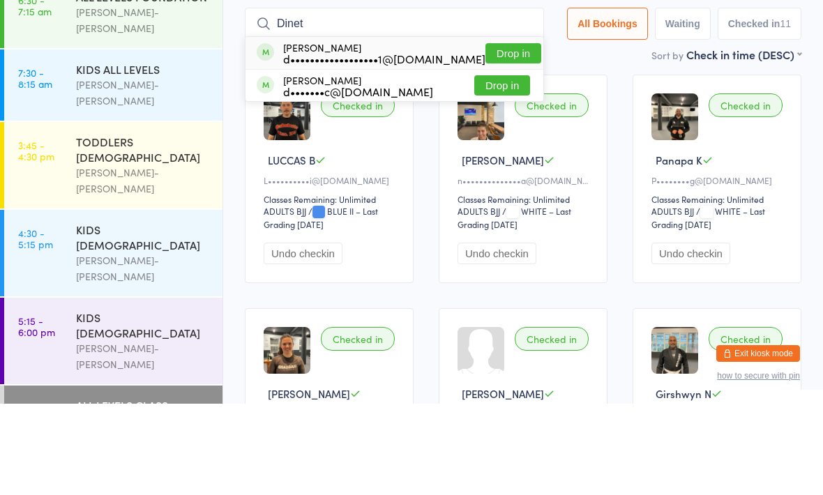
type input "Dinet"
click at [499, 135] on button "Drop in" at bounding box center [513, 145] width 56 height 20
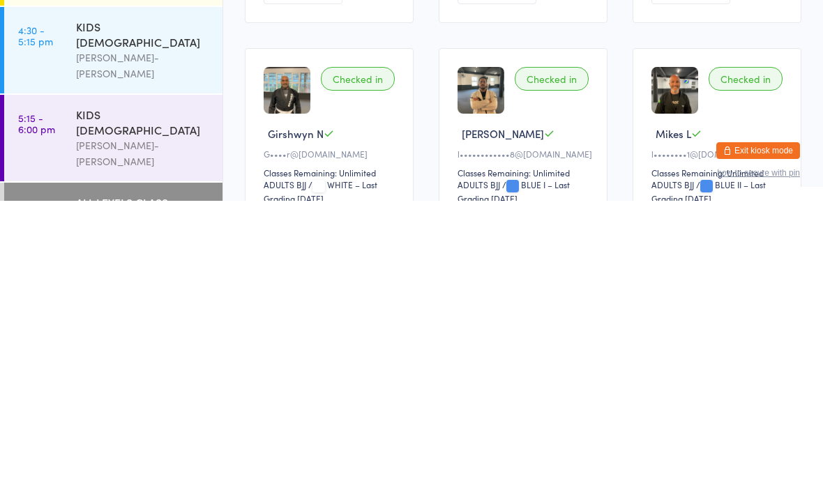
scroll to position [309, 0]
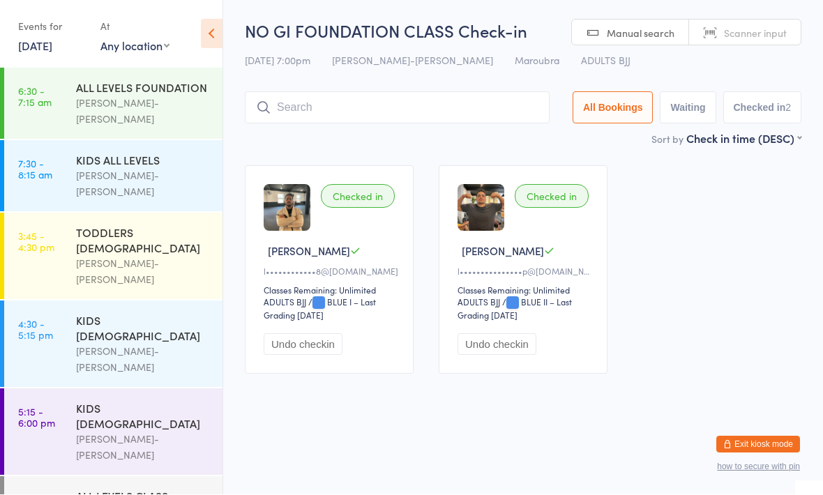
click at [379, 109] on input "search" at bounding box center [397, 108] width 305 height 32
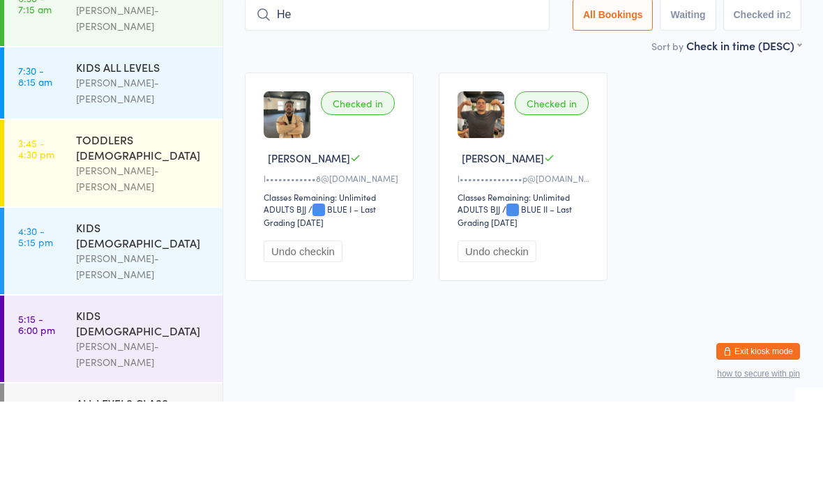
type input "H"
type input "N"
type input "J"
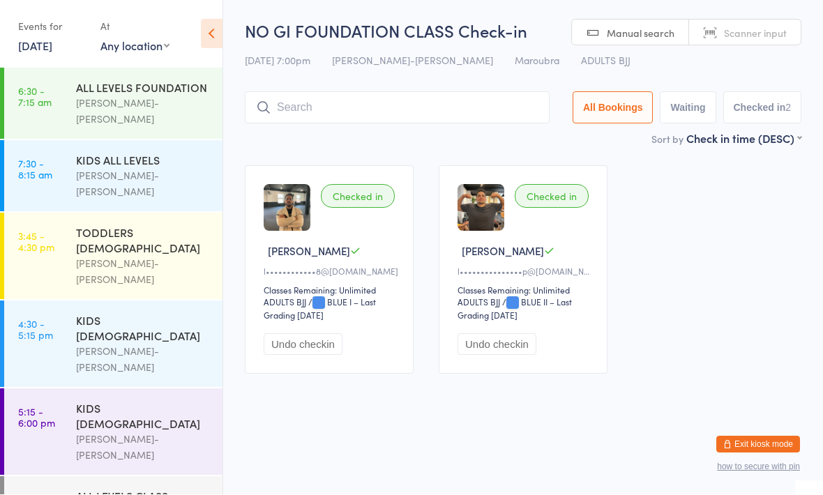
click at [487, 102] on input "search" at bounding box center [397, 108] width 305 height 32
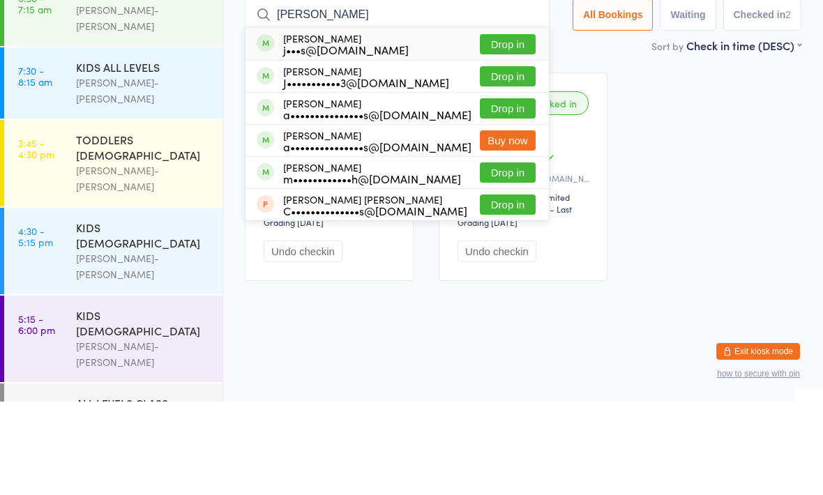
type input "James"
click at [501, 256] on button "Drop in" at bounding box center [508, 266] width 56 height 20
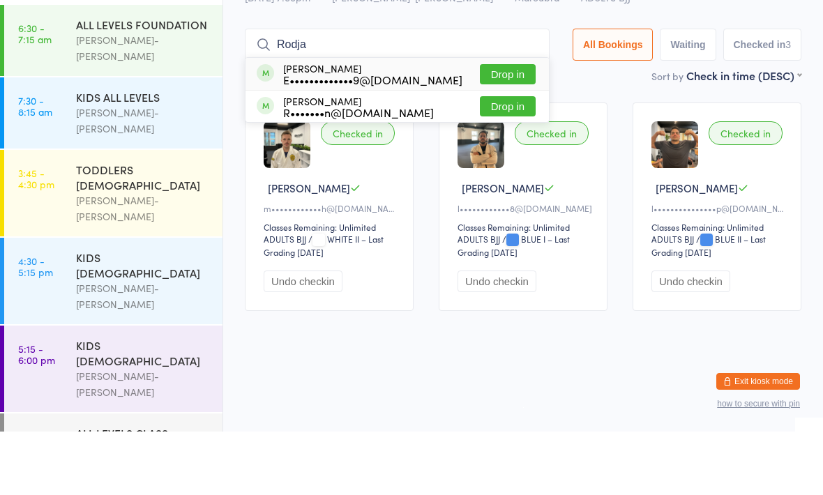
type input "Rodja"
click at [492, 160] on button "Drop in" at bounding box center [508, 170] width 56 height 20
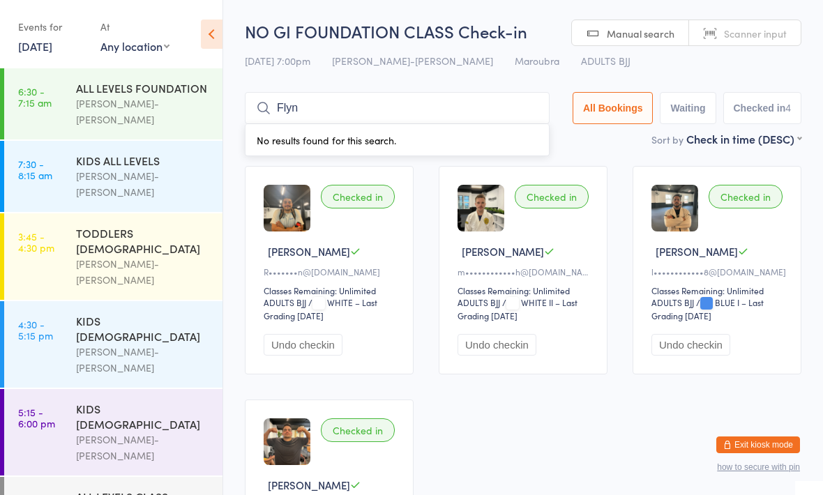
type input "Flynn"
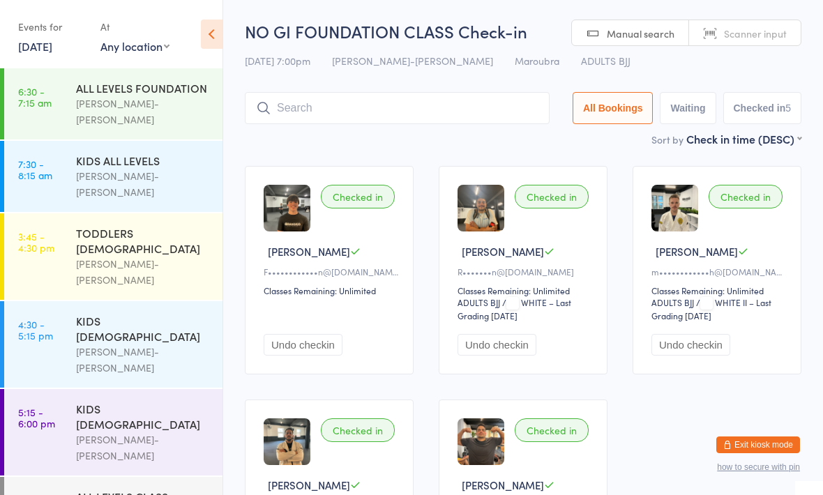
click at [552, 158] on div "Checked in Flynn R F••••••••••••n@icloud.com Classes Remaining: Unlimited Undo …" at bounding box center [523, 386] width 582 height 467
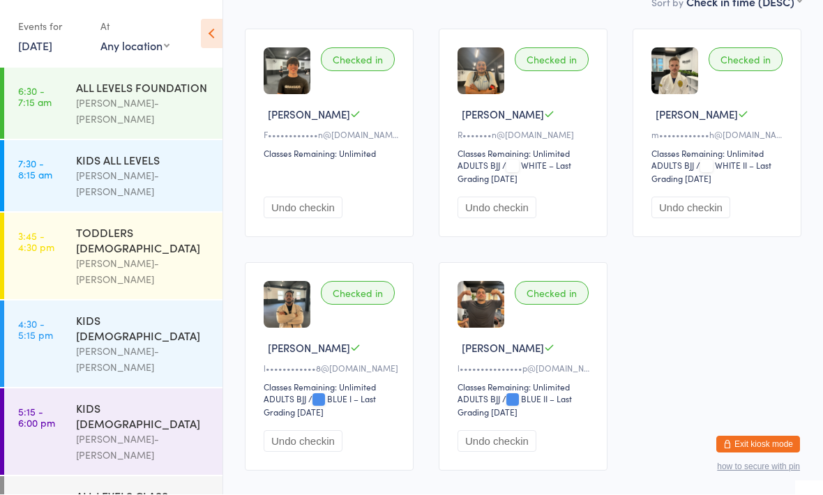
scroll to position [181, 0]
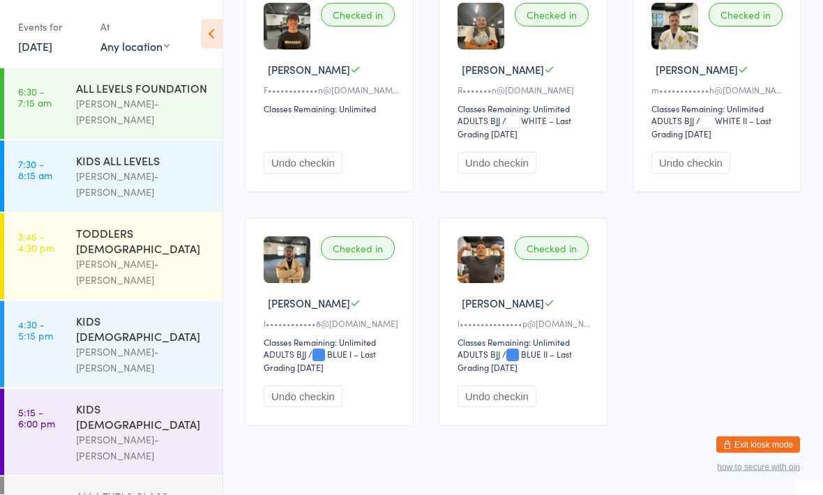
click at [781, 453] on button "Exit kiosk mode" at bounding box center [758, 445] width 84 height 17
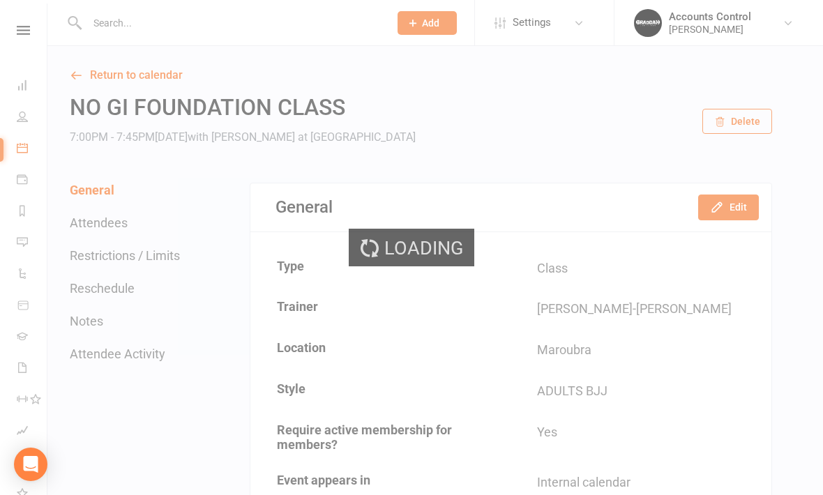
click at [204, 32] on div "Loading" at bounding box center [411, 247] width 823 height 495
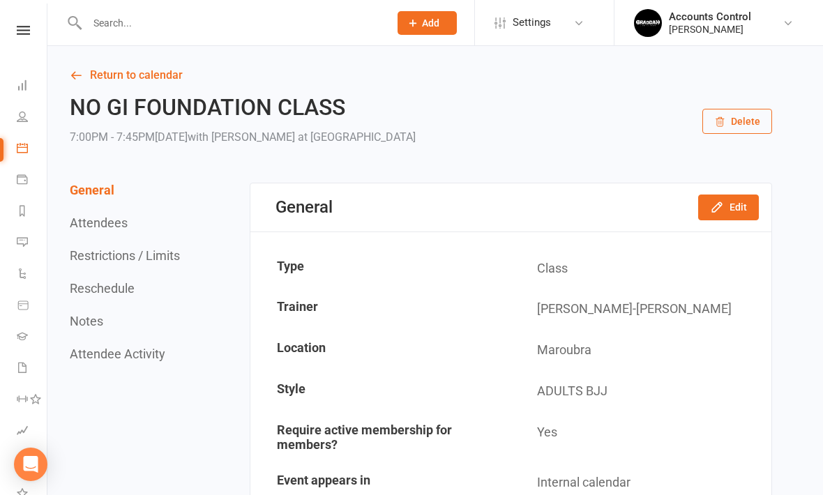
click at [183, 20] on input "text" at bounding box center [231, 23] width 296 height 20
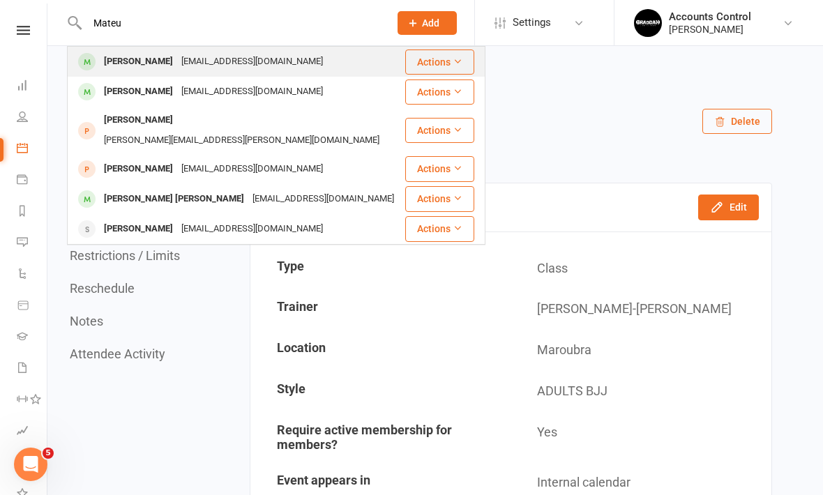
type input "Mateu"
click at [200, 66] on div "[EMAIL_ADDRESS][DOMAIN_NAME]" at bounding box center [252, 62] width 150 height 20
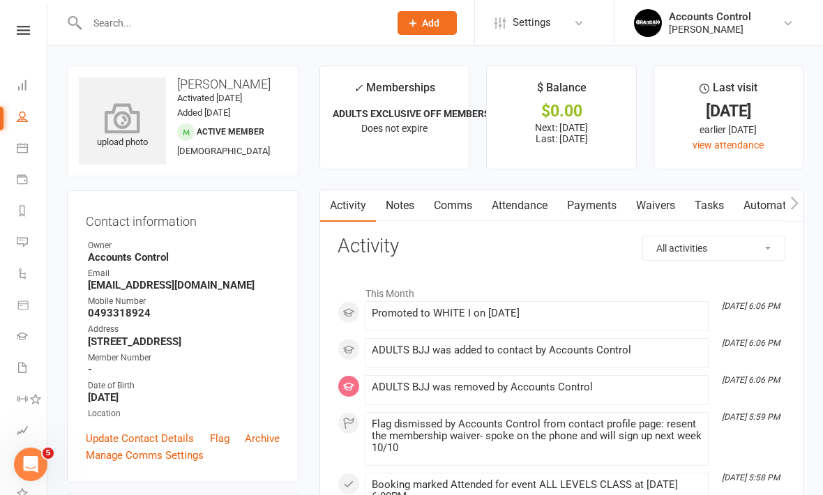
click at [123, 124] on icon at bounding box center [123, 118] width 96 height 31
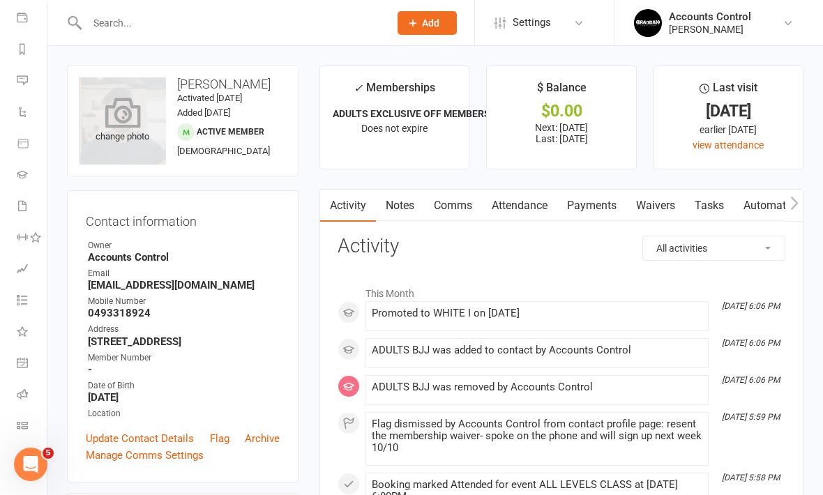
scroll to position [162, 0]
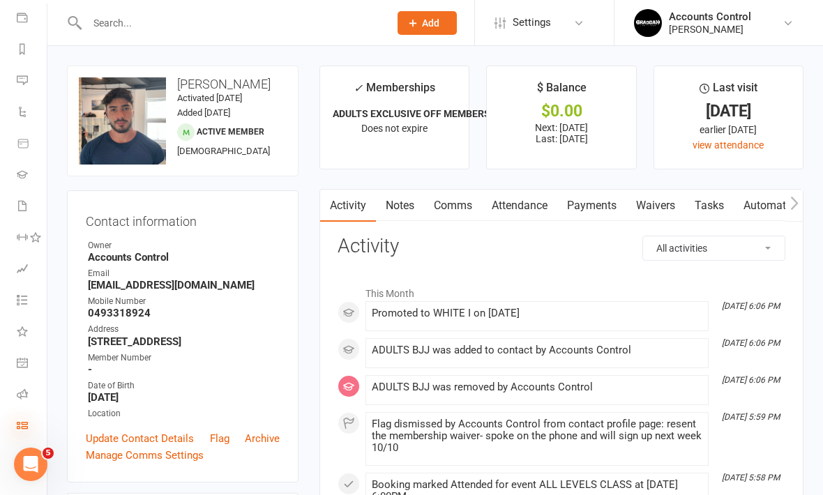
click at [20, 427] on icon at bounding box center [22, 425] width 11 height 11
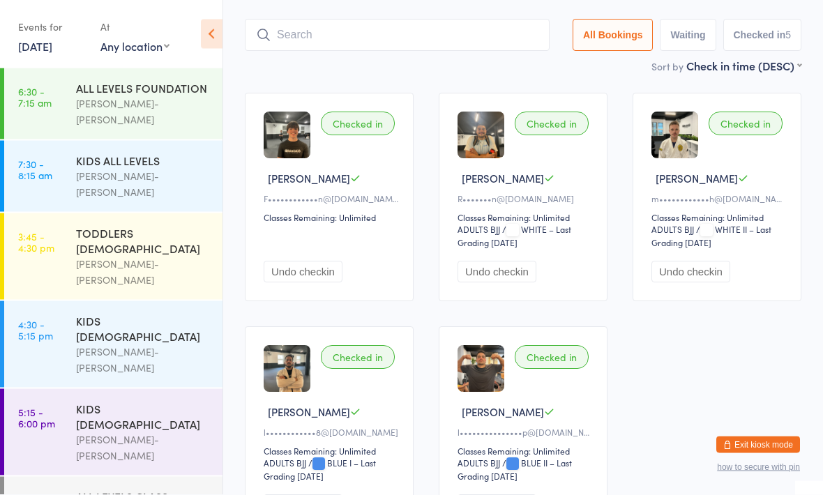
scroll to position [181, 0]
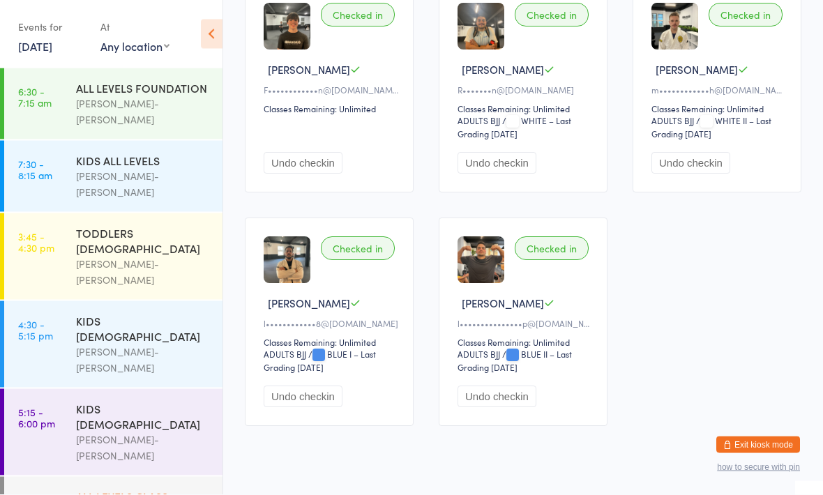
click at [120, 489] on div "ALL LEVELS CLASS" at bounding box center [143, 496] width 135 height 15
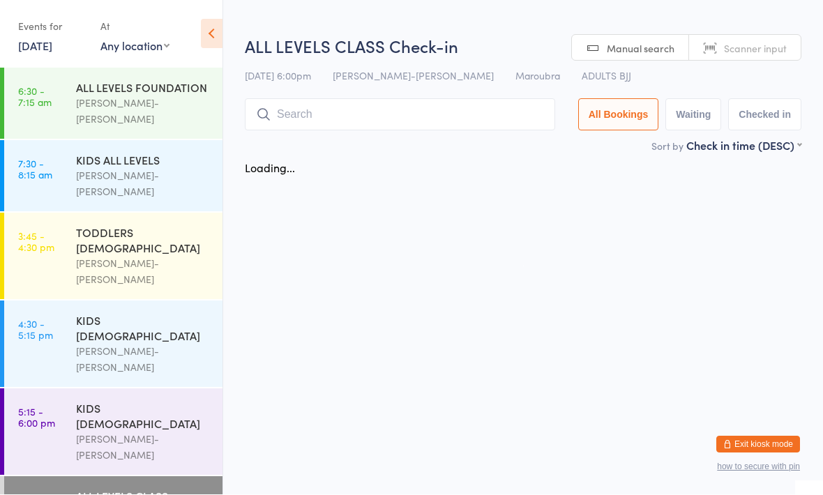
scroll to position [1, 0]
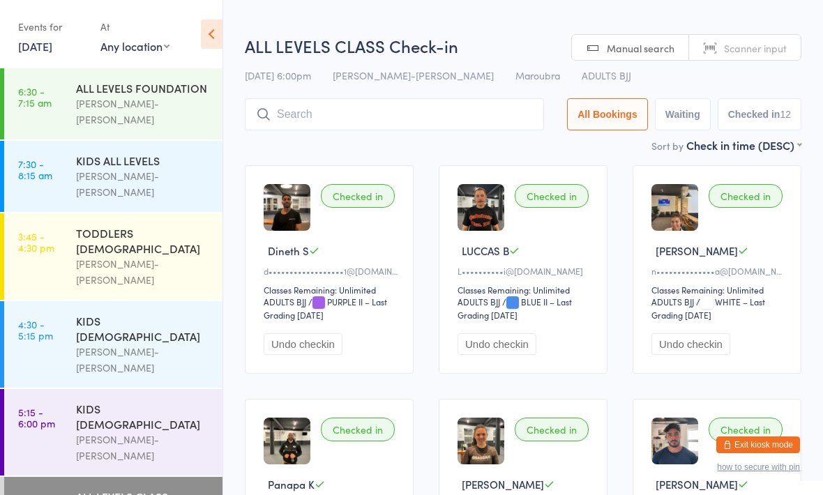
click at [379, 105] on input "search" at bounding box center [394, 114] width 299 height 32
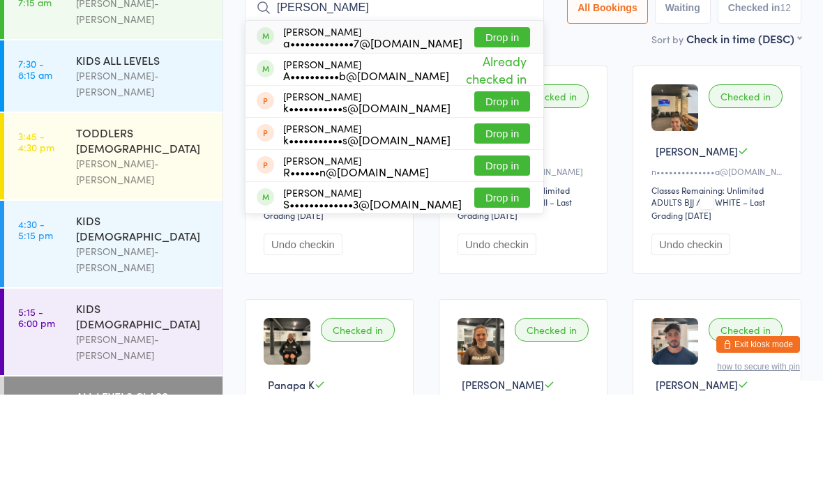
type input "Ana"
click at [484, 128] on button "Drop in" at bounding box center [502, 138] width 56 height 20
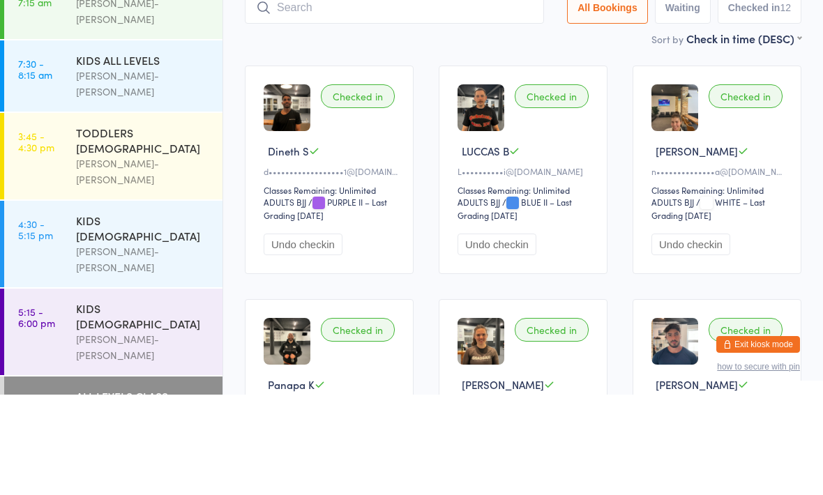
scroll to position [100, 0]
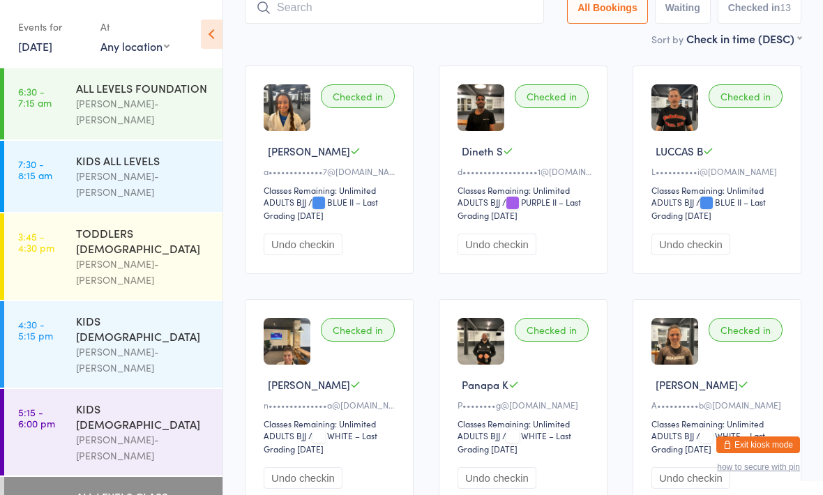
click at [395, 38] on div "Sort by Check in time (DESC) First name (ASC) First name (DESC) Last name (ASC)…" at bounding box center [523, 38] width 557 height 15
click at [411, 23] on input "search" at bounding box center [394, 8] width 299 height 32
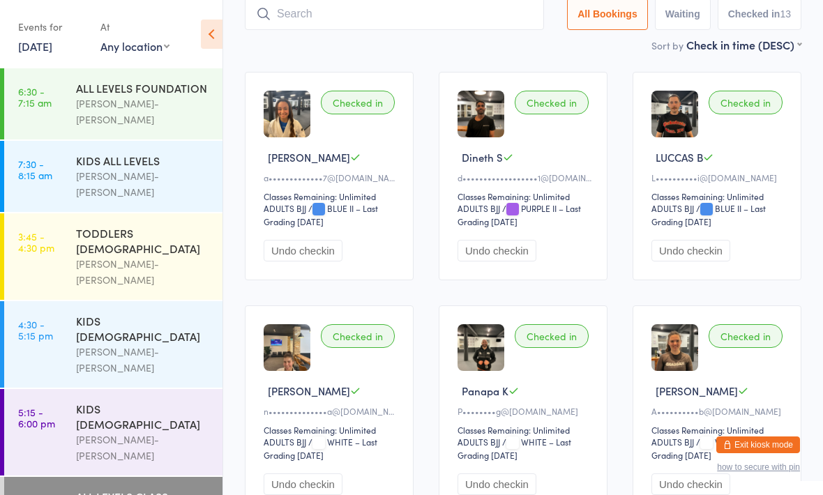
scroll to position [93, 0]
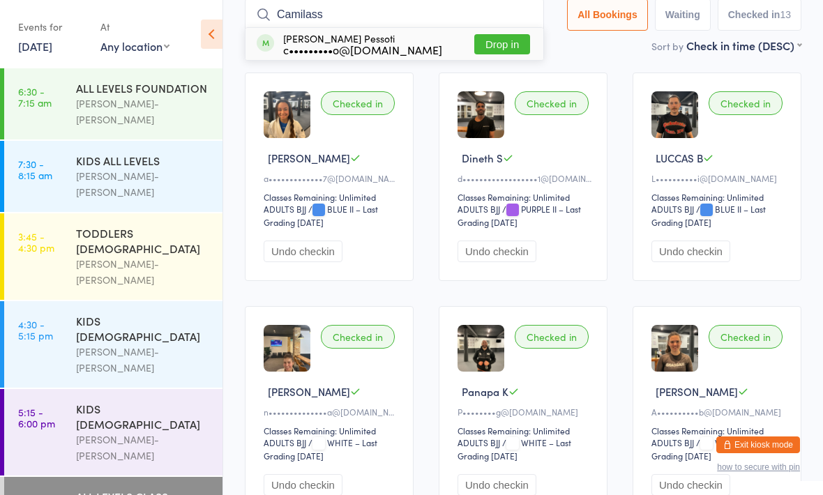
type input "Camilass"
click at [354, 60] on div "Camila Assumpcao Pessoti c•••••••••o@icloud.com Drop in" at bounding box center [394, 44] width 298 height 32
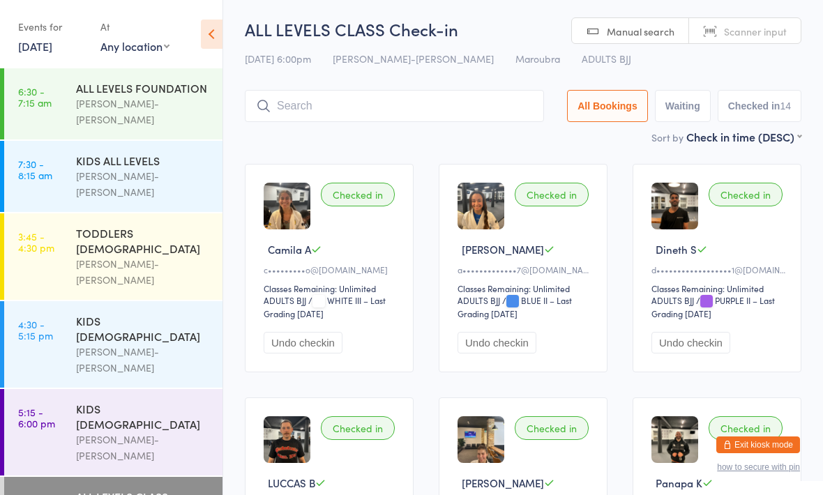
scroll to position [0, 0]
